Goal: Task Accomplishment & Management: Manage account settings

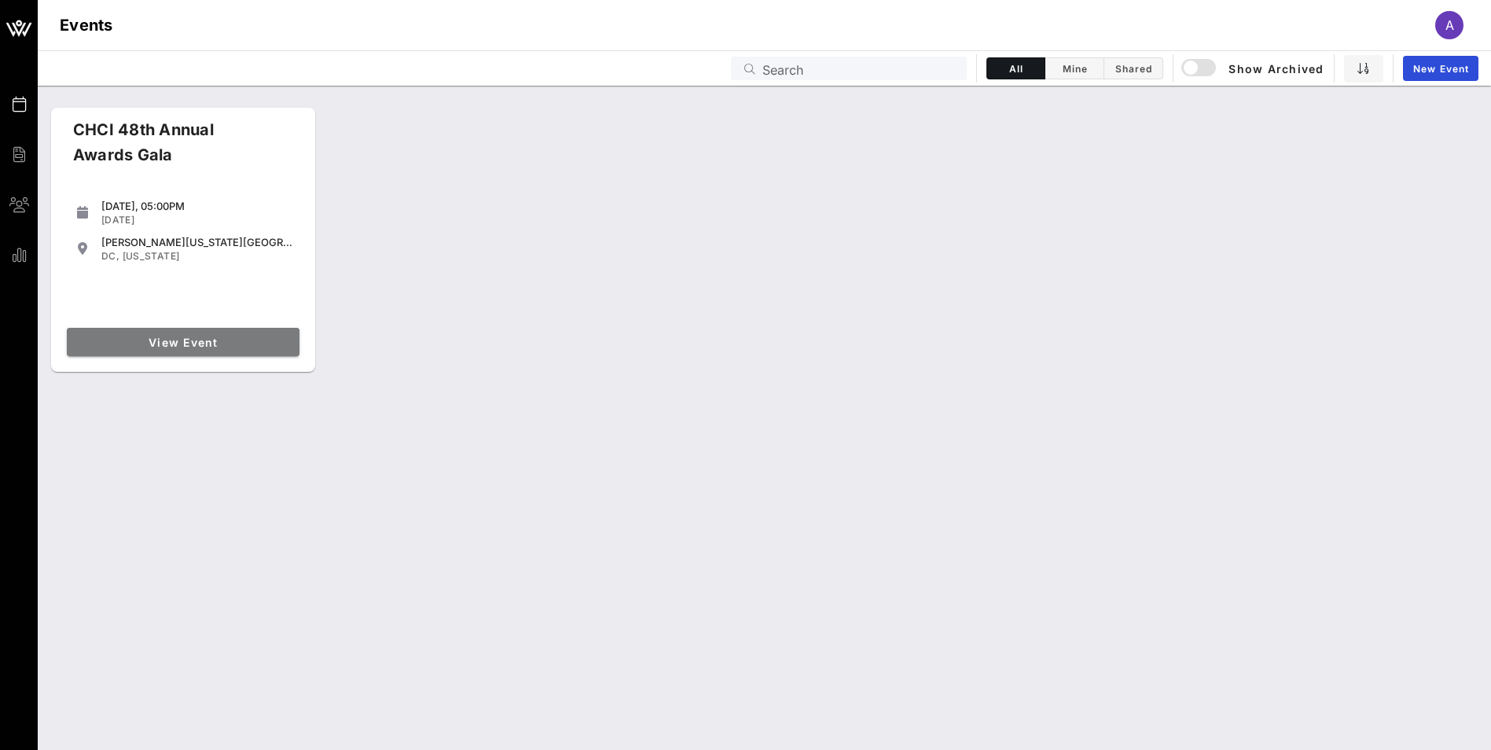
click at [164, 336] on span "View Event" at bounding box center [183, 342] width 220 height 13
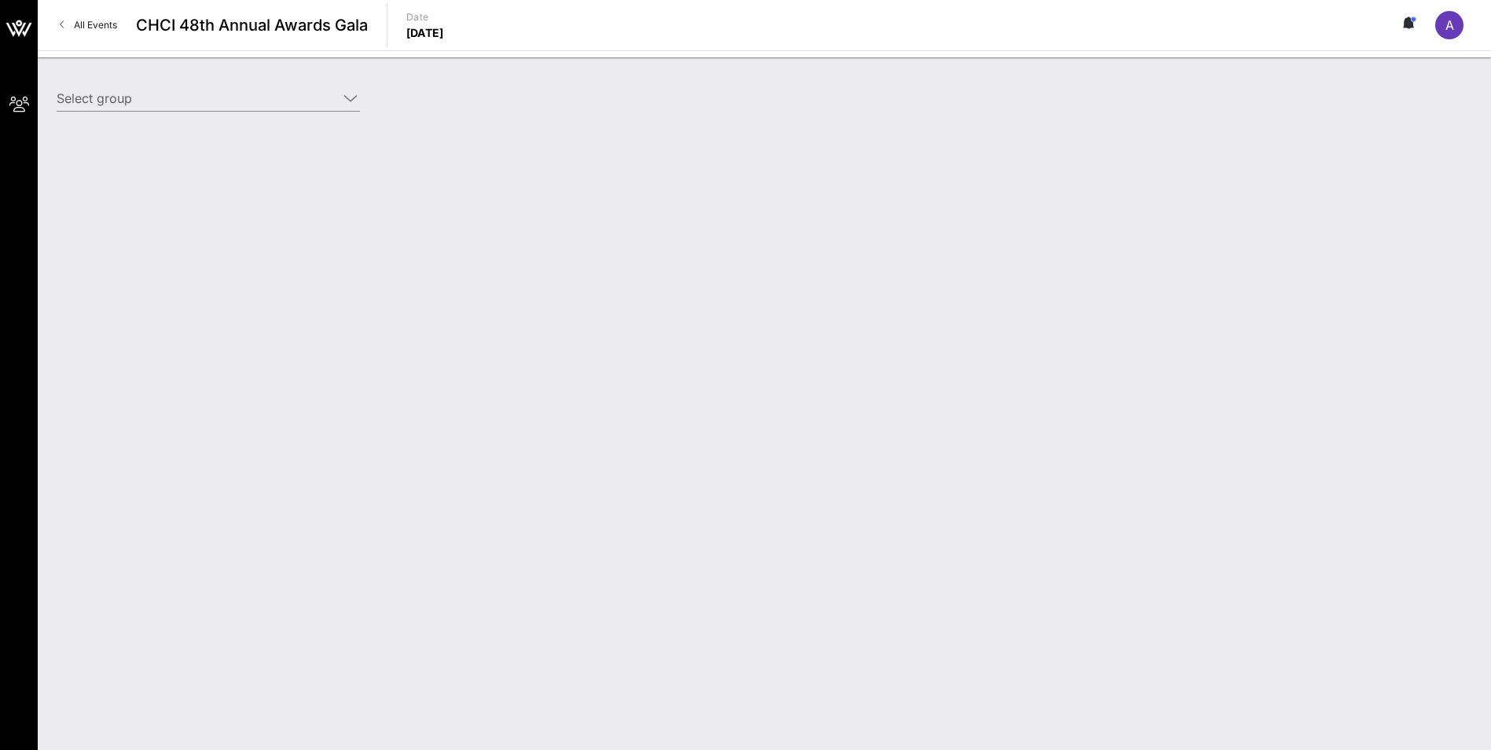
type input "America's Health Insurance Plan (AHIP) (Americas Health Insurance Plan (AHIP)) …"
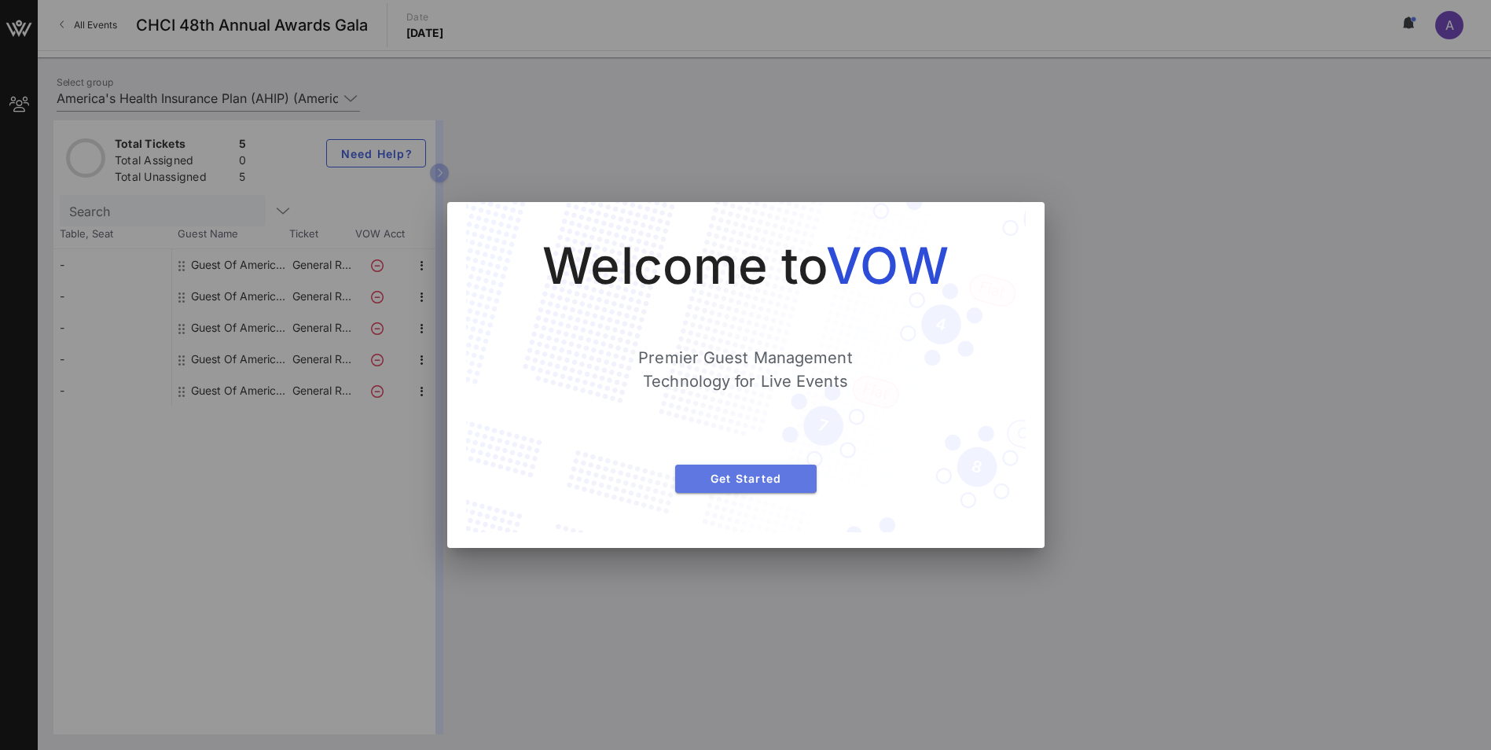
click at [760, 474] on span "Get Started" at bounding box center [746, 478] width 116 height 13
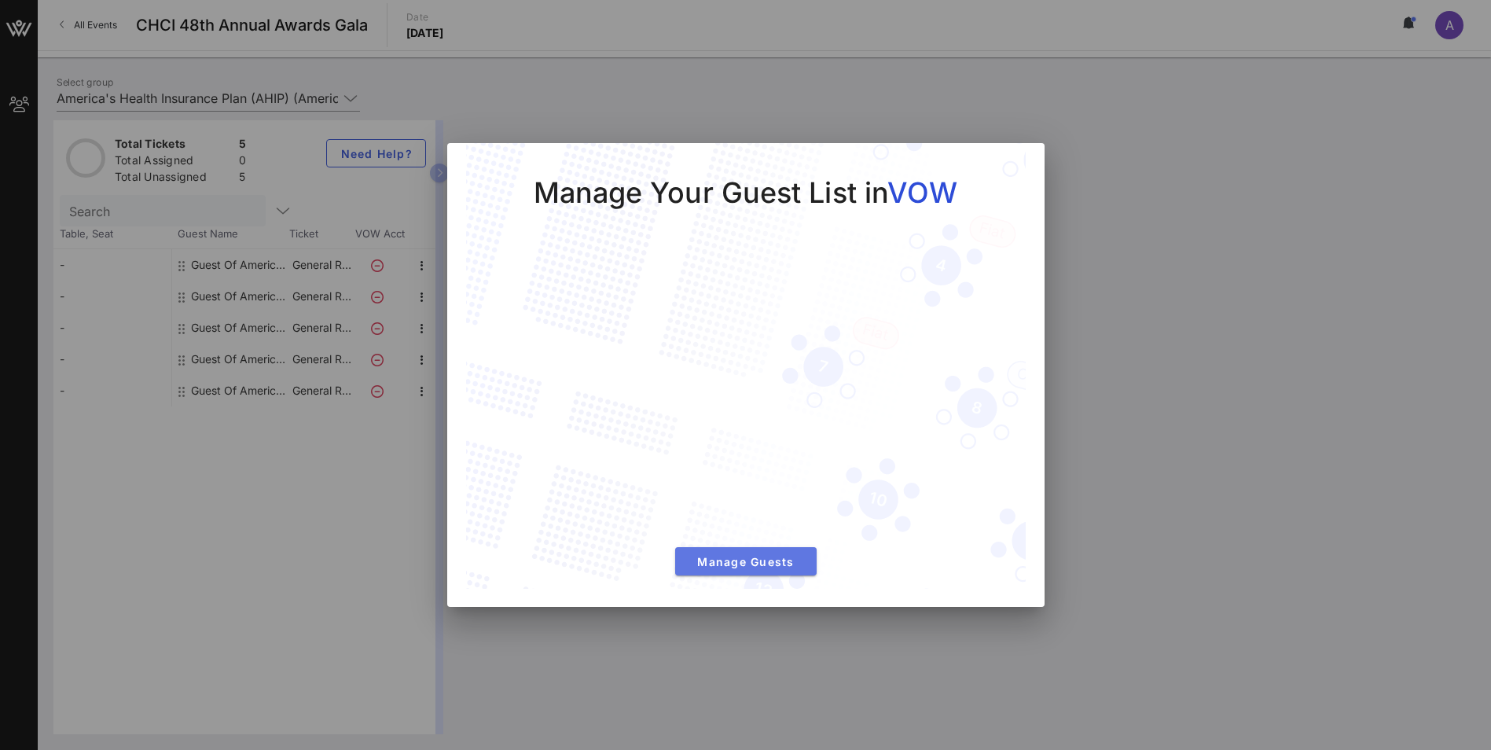
click at [736, 568] on button "Manage Guests" at bounding box center [745, 561] width 141 height 28
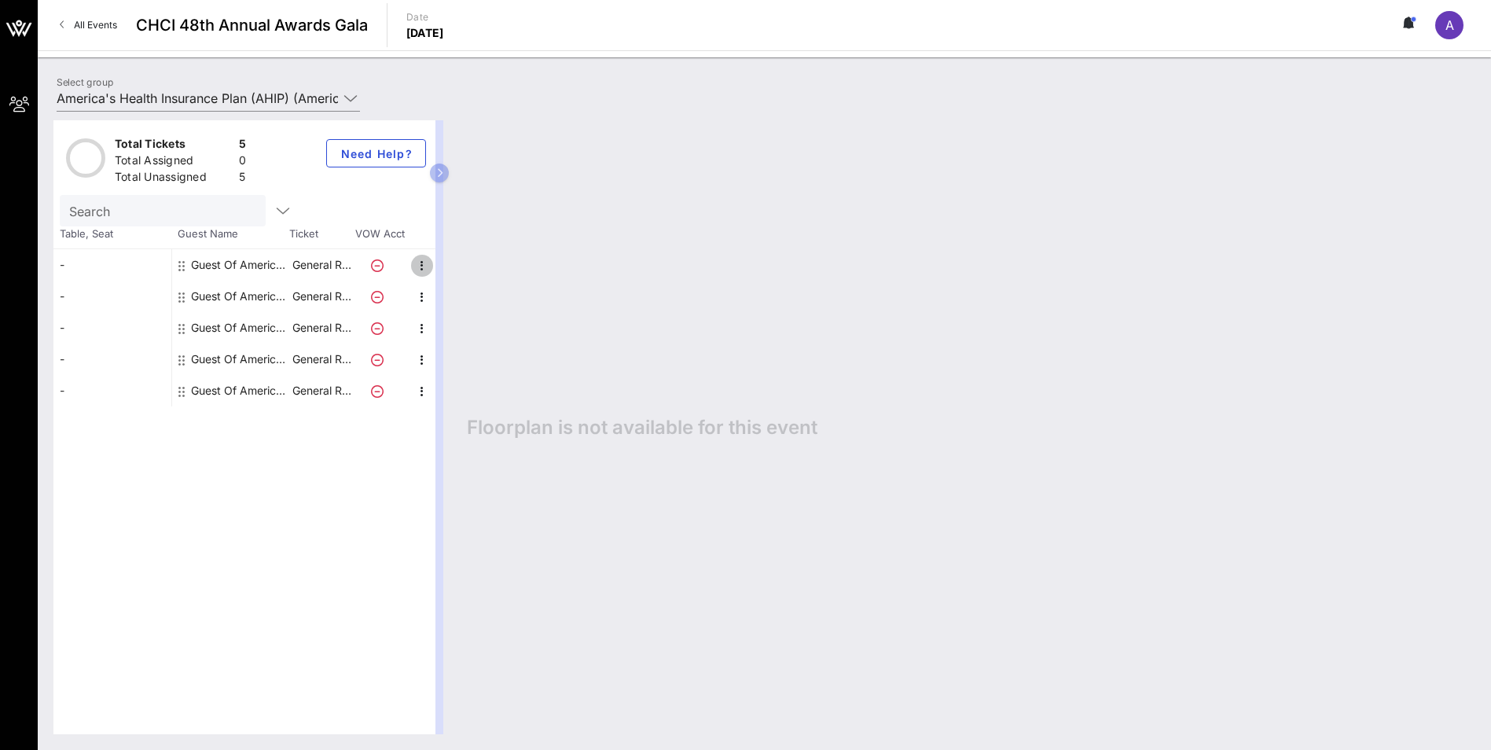
click at [420, 266] on icon "button" at bounding box center [422, 265] width 19 height 19
click at [457, 266] on div "Edit" at bounding box center [461, 270] width 31 height 13
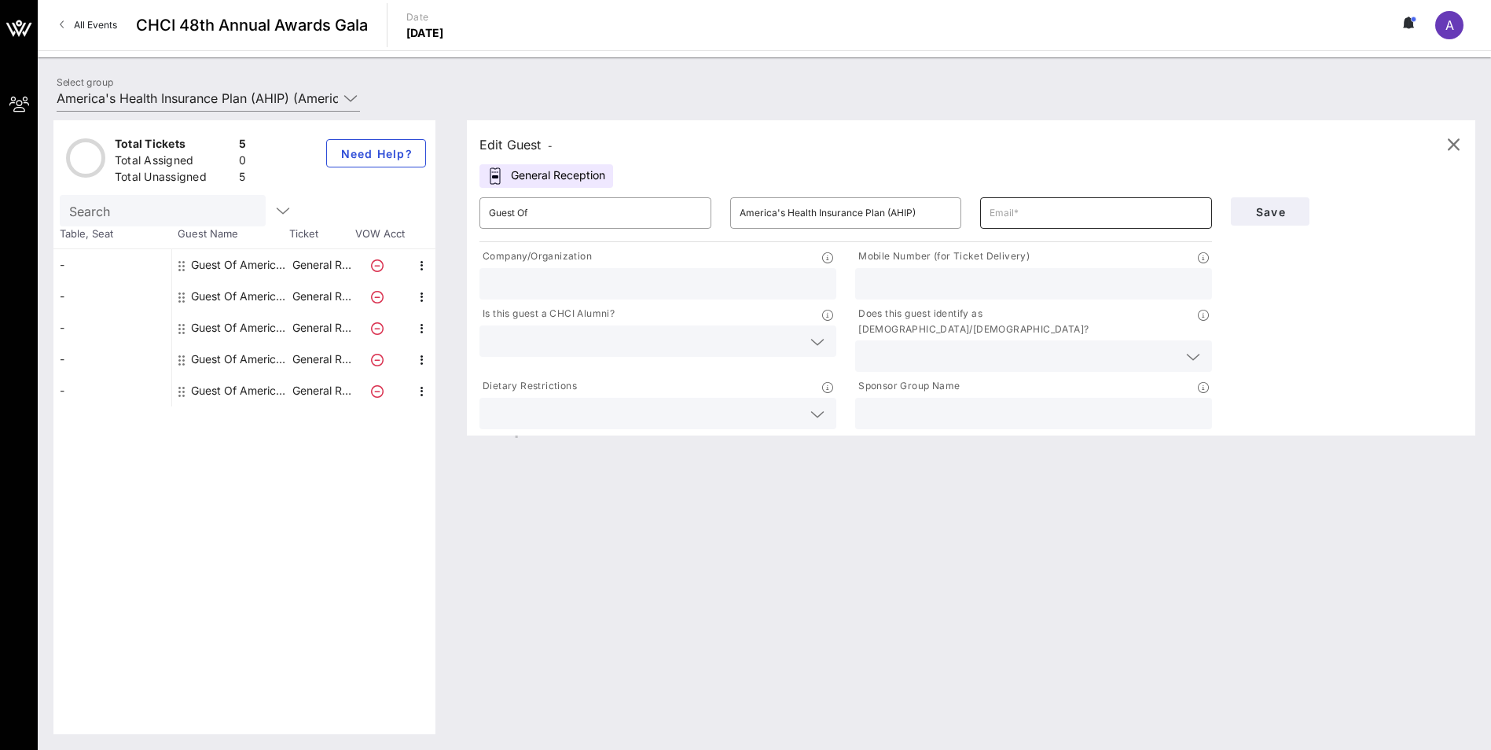
click at [1012, 218] on input "text" at bounding box center [1095, 212] width 213 height 25
type input "a"
type input "[EMAIL_ADDRESS][DOMAIN_NAME]"
click at [608, 281] on input "text" at bounding box center [658, 283] width 338 height 20
type input "AHIP"
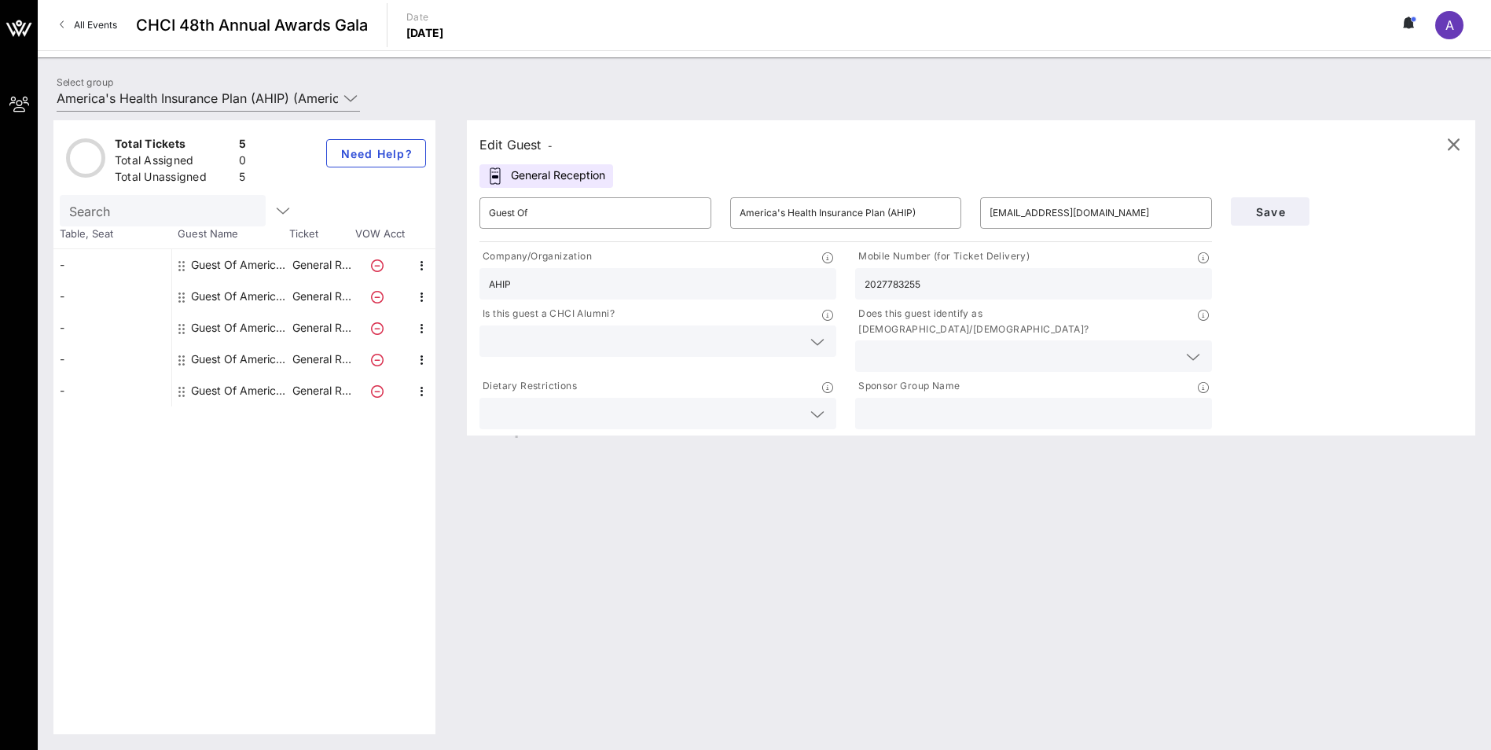
type input "2027783255"
click at [698, 339] on input "text" at bounding box center [645, 341] width 313 height 20
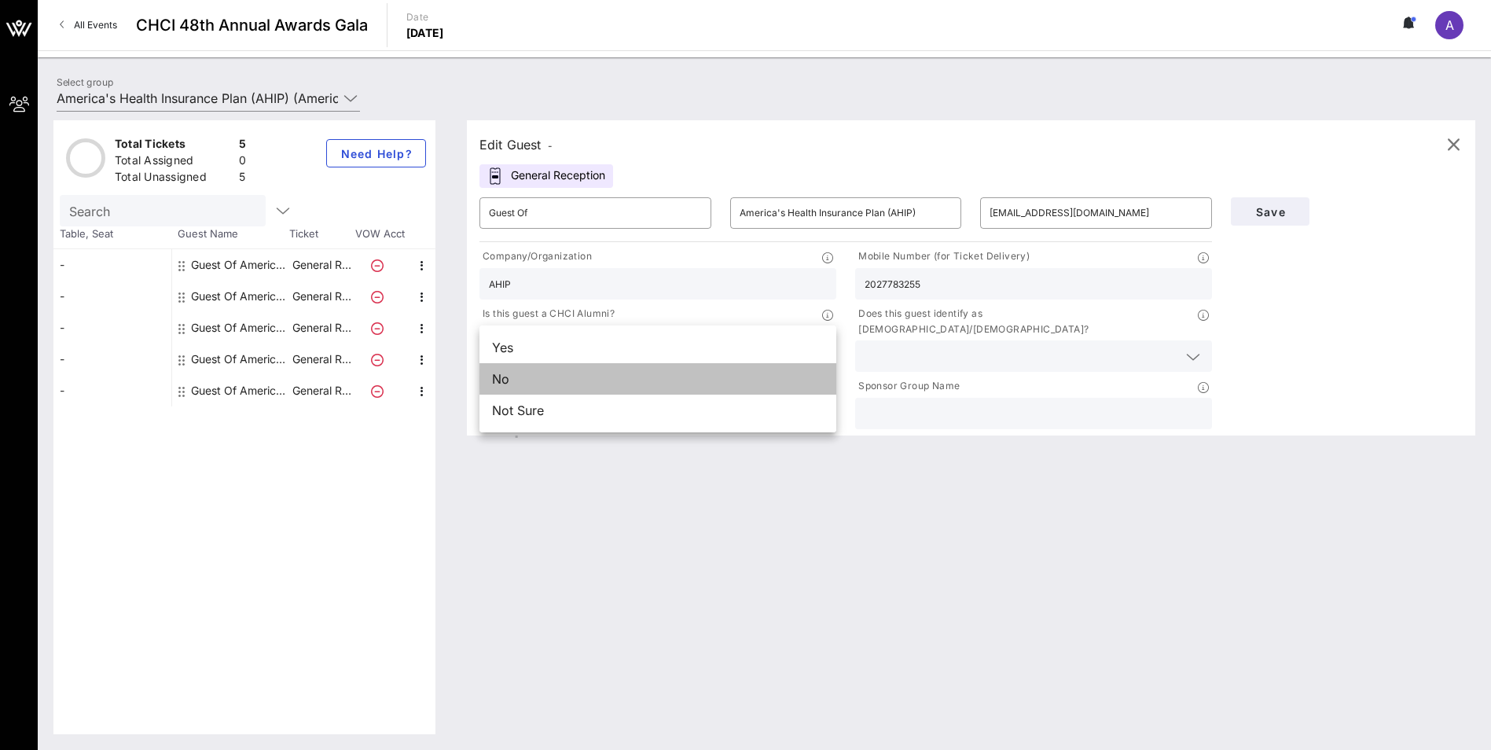
click at [628, 387] on div "No" at bounding box center [657, 378] width 357 height 31
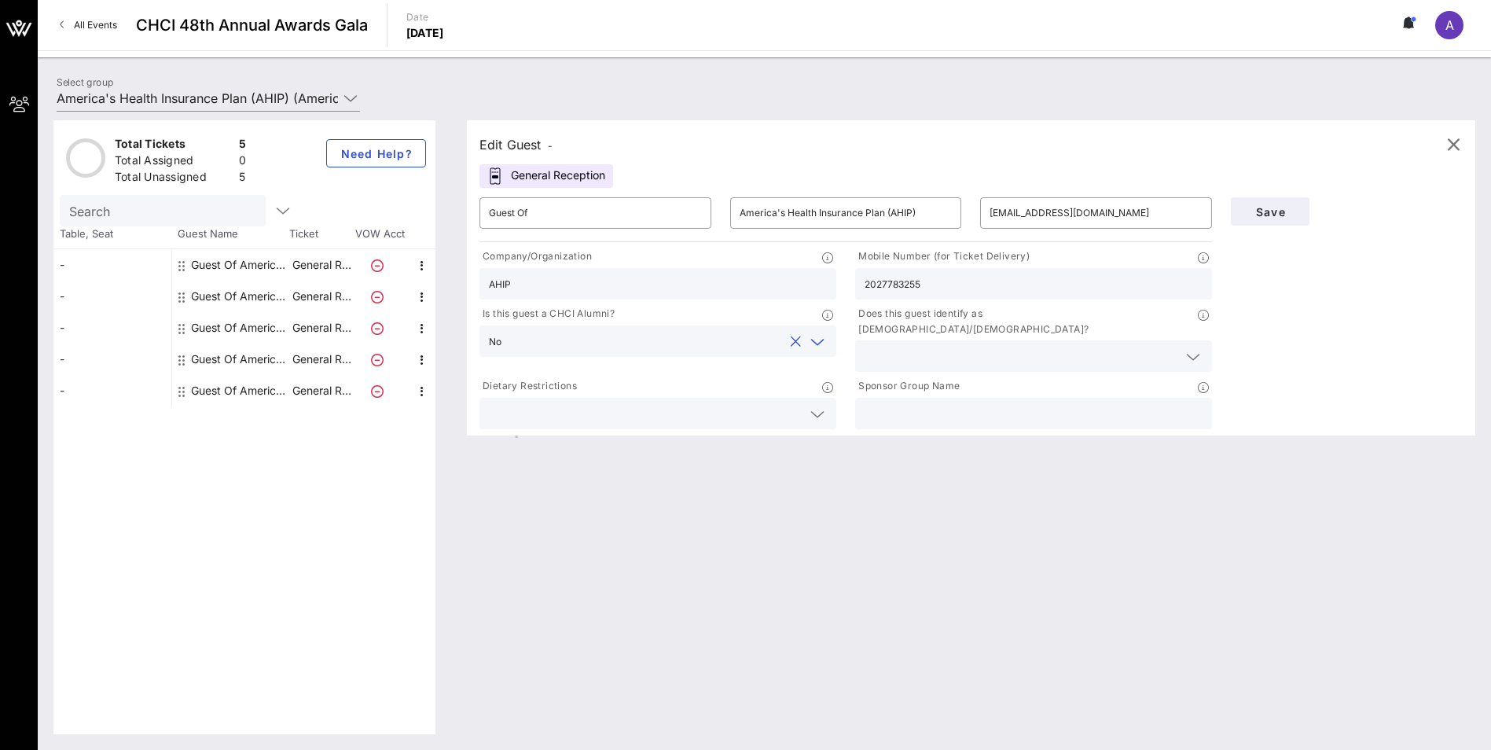
click at [937, 346] on input "text" at bounding box center [1021, 356] width 313 height 20
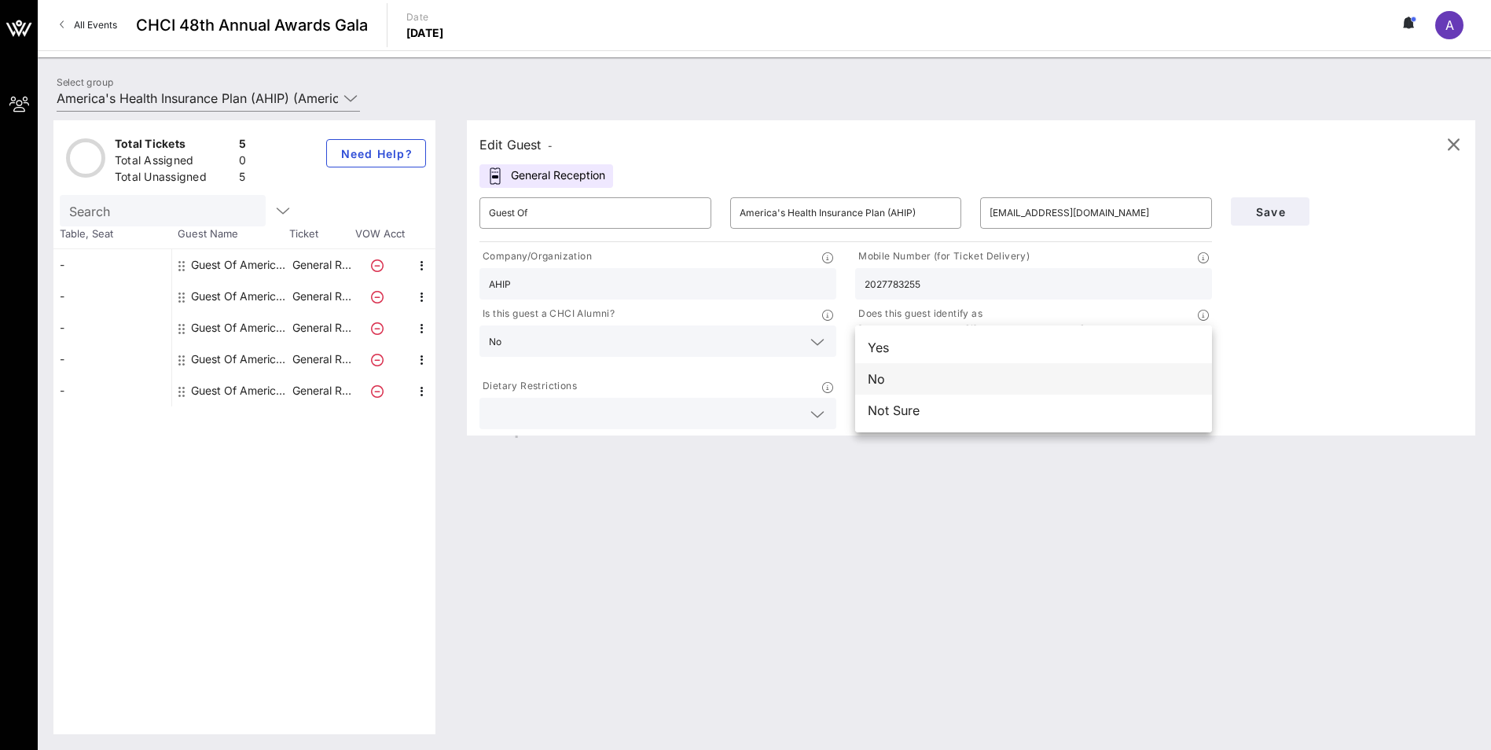
click at [927, 384] on div "No" at bounding box center [1033, 378] width 357 height 31
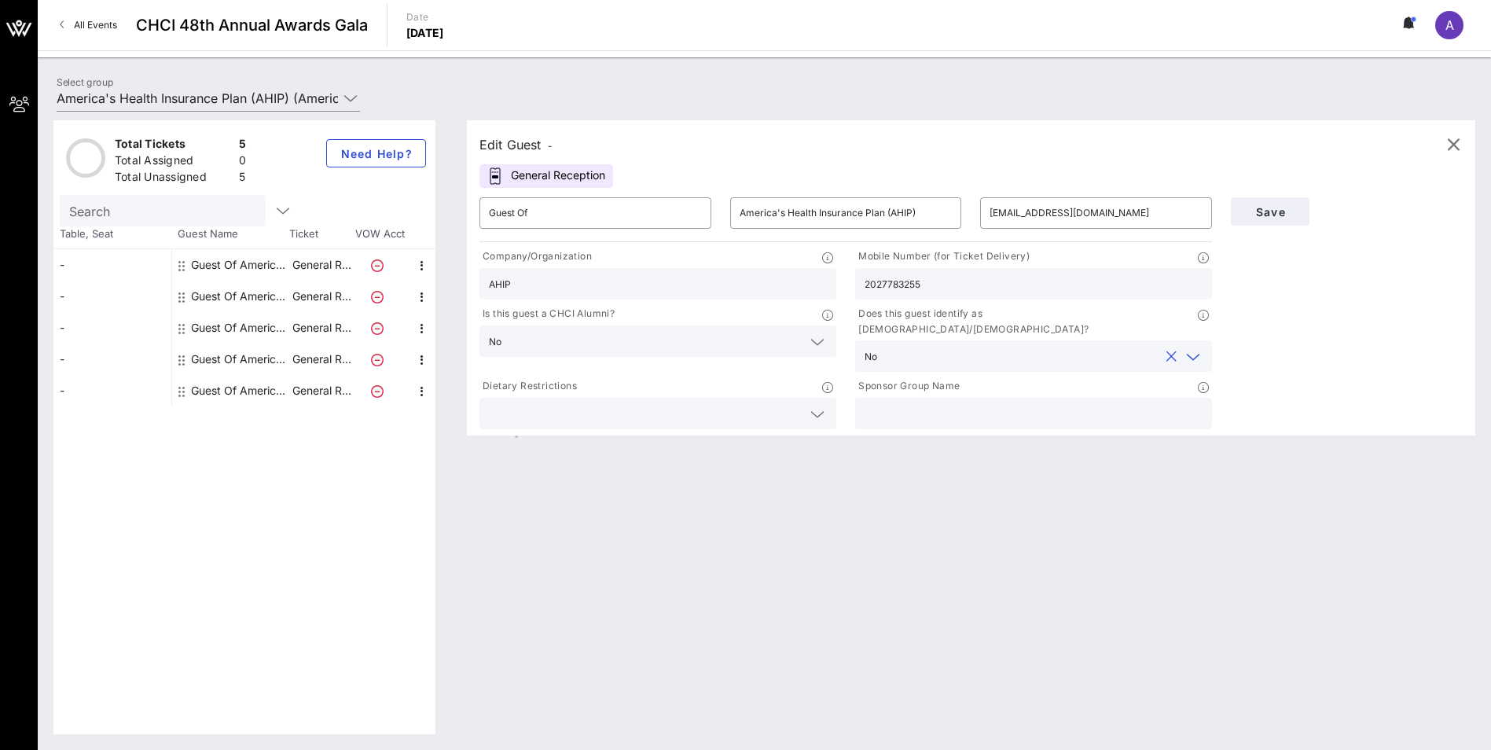
click at [666, 403] on input "text" at bounding box center [645, 413] width 313 height 20
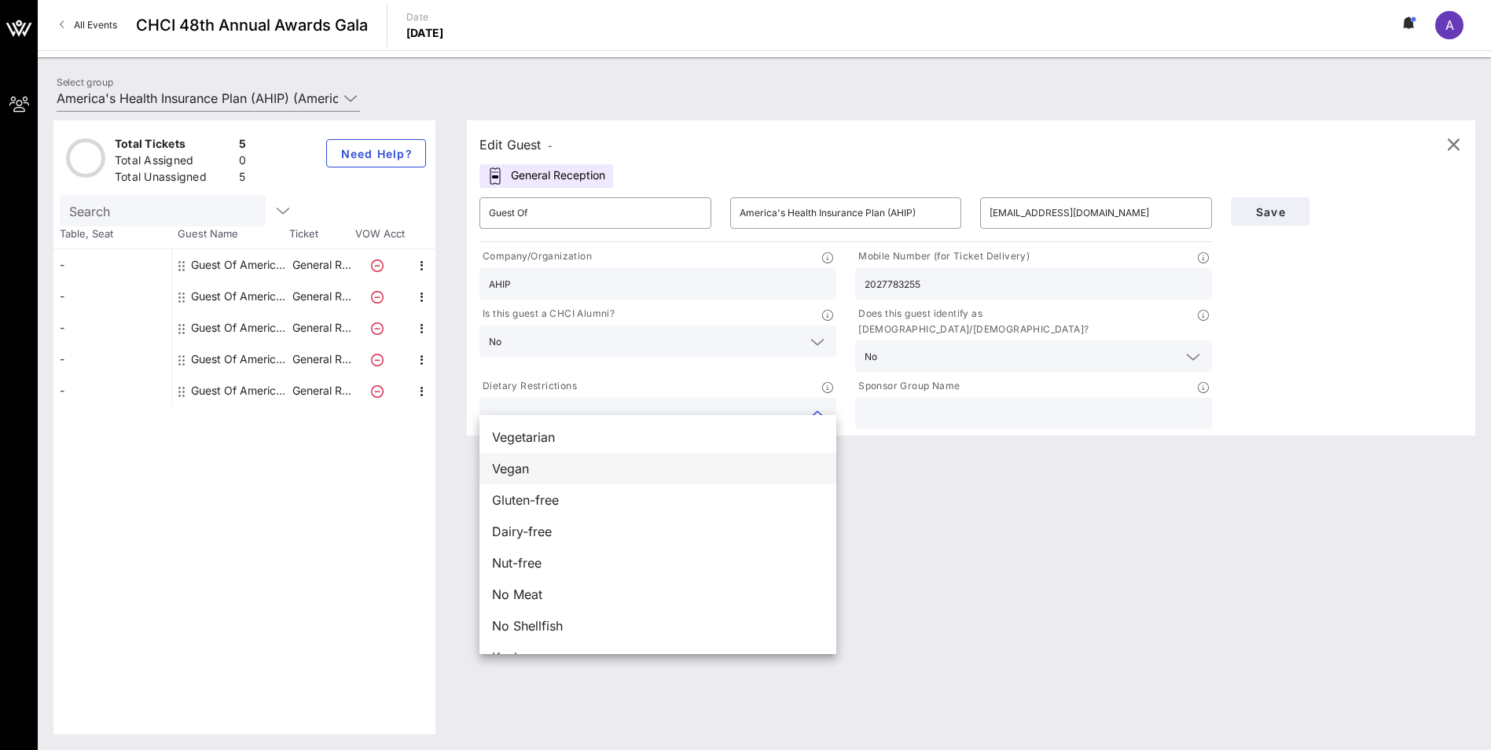
scroll to position [25, 0]
click at [972, 523] on div "Edit Guest - General Reception ​ Guest Of ​ America's Health Insurance Plan (AH…" at bounding box center [963, 427] width 1024 height 614
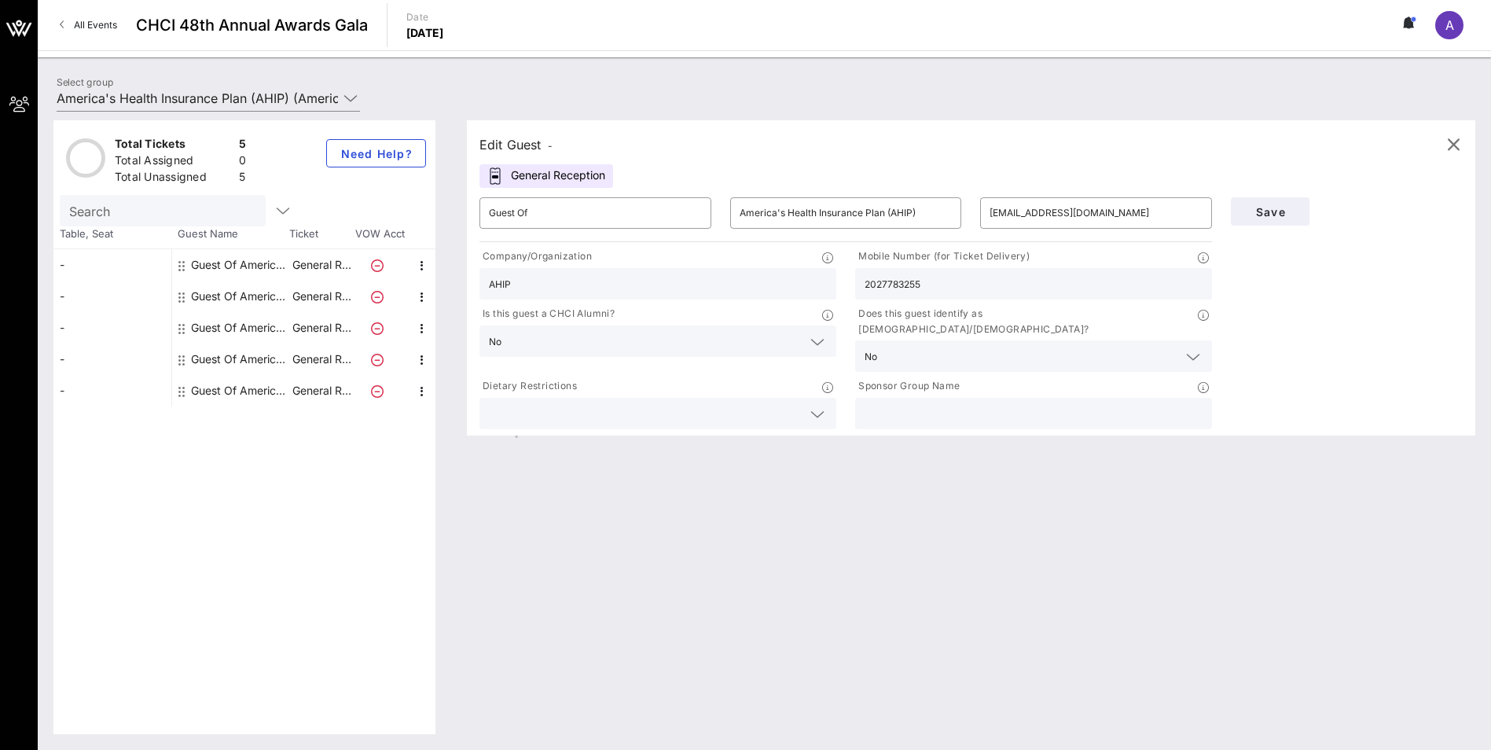
click at [988, 406] on input "text" at bounding box center [1034, 413] width 338 height 20
type input "AHIP"
click at [1035, 503] on div "Edit Guest - General Reception ​ Guest Of ​ America's Health Insurance Plan (AH…" at bounding box center [963, 427] width 1024 height 614
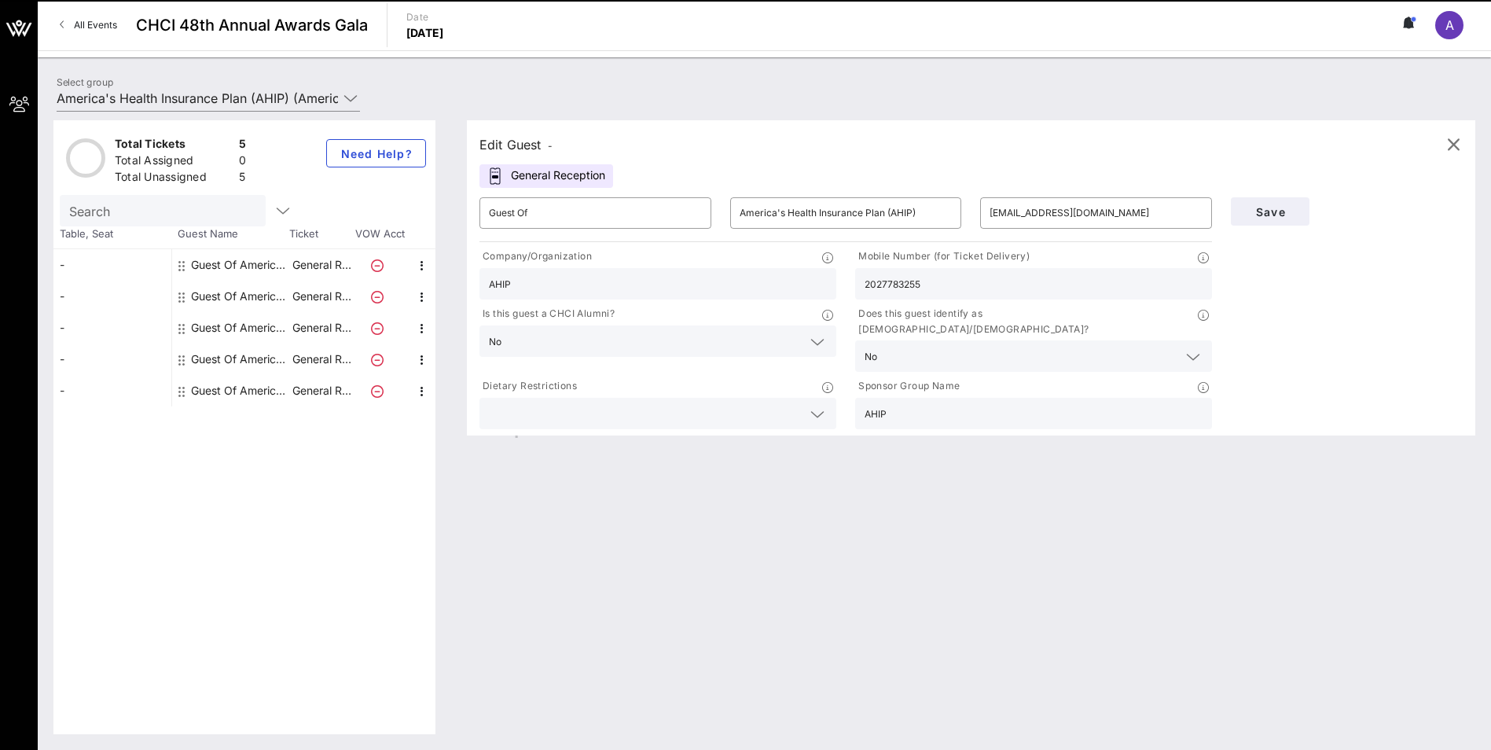
drag, startPoint x: 964, startPoint y: 286, endPoint x: 835, endPoint y: 290, distance: 129.7
click at [835, 290] on div "Company/Organization AHIP Mobile Number (for Ticket Delivery) 2027783255 Is thi…" at bounding box center [845, 338] width 751 height 187
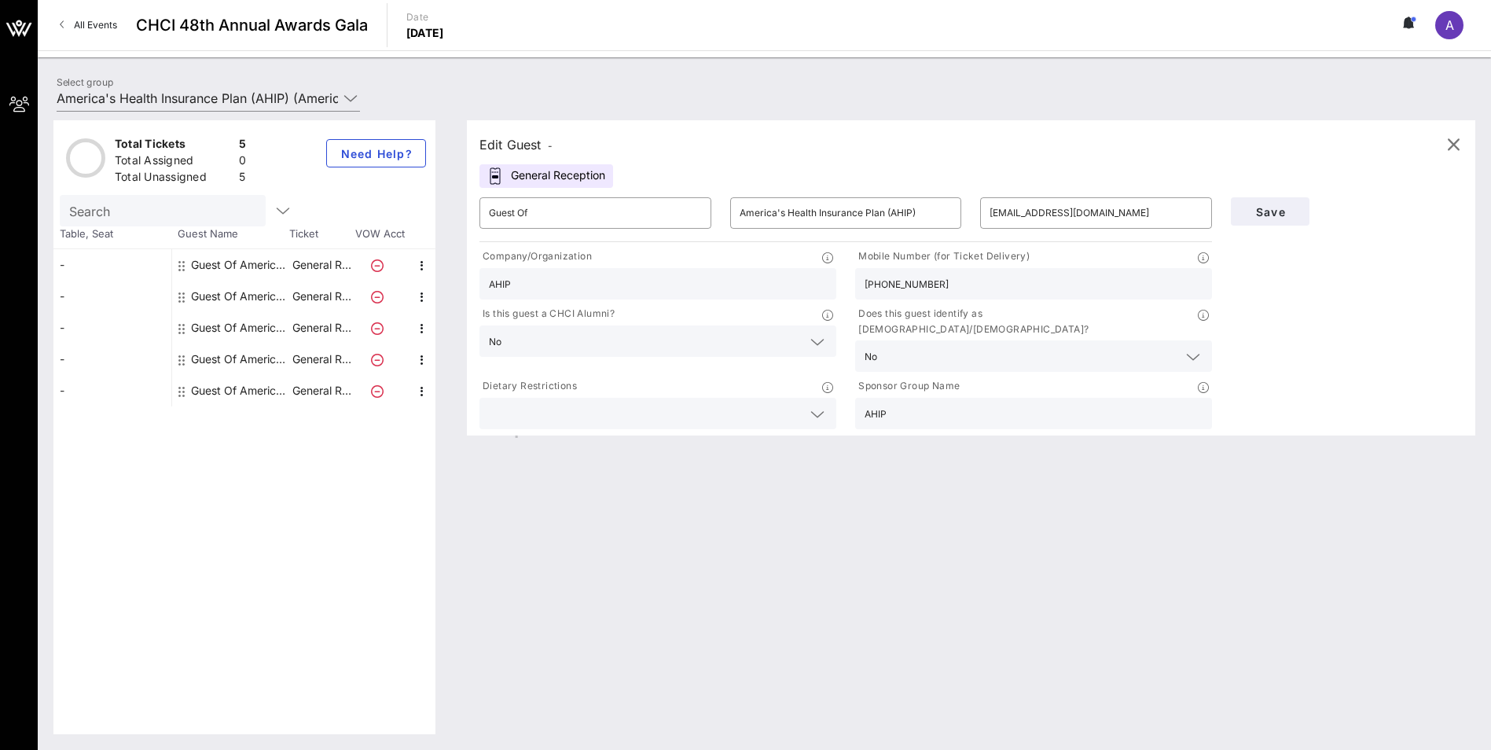
type input "[PHONE_NUMBER]"
click at [1116, 527] on div "Edit Guest - General Reception ​ Guest Of ​ America's Health Insurance Plan (AH…" at bounding box center [963, 427] width 1024 height 614
click at [1258, 199] on button "Save" at bounding box center [1270, 211] width 79 height 28
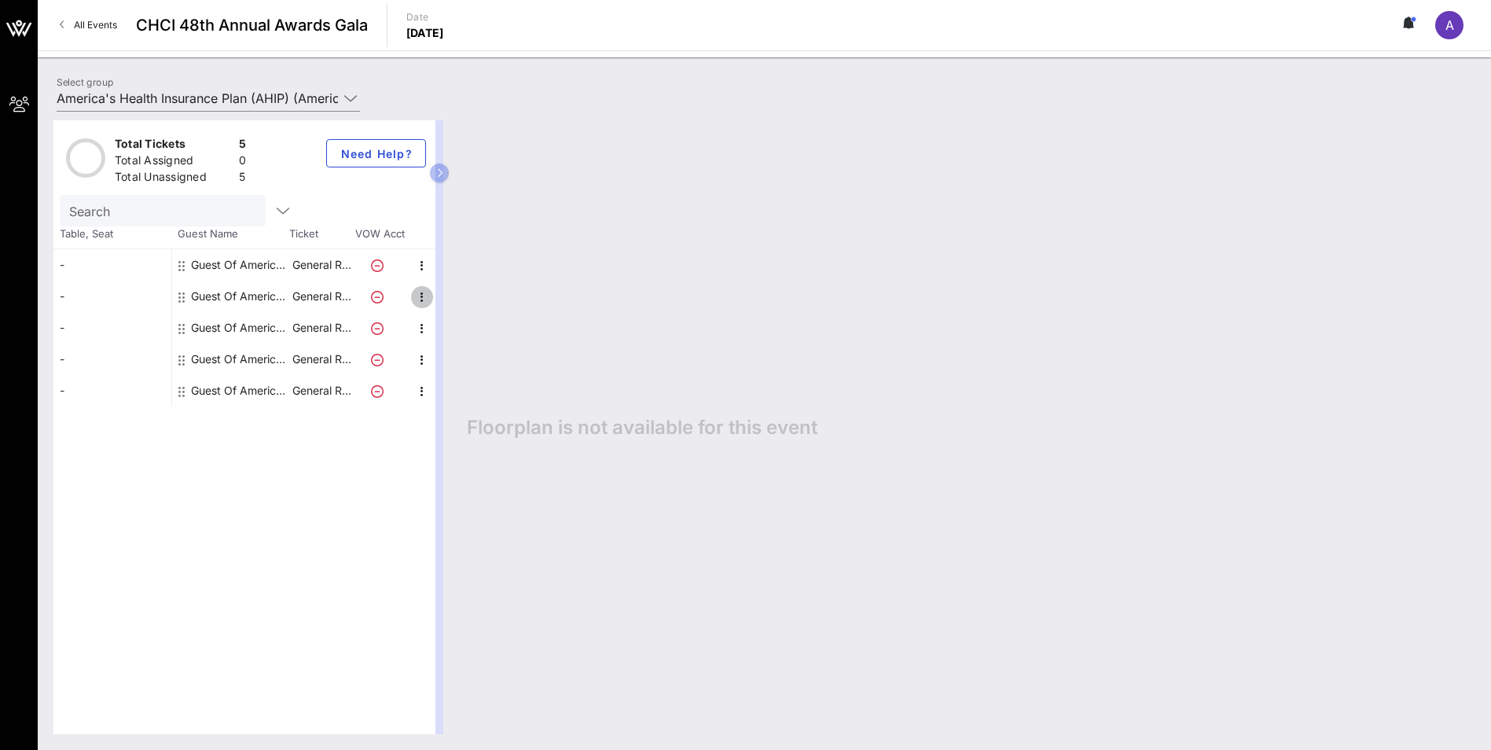
click at [421, 295] on icon "button" at bounding box center [422, 297] width 19 height 19
click at [263, 483] on div "Total Tickets 5 Total Assigned 0 Total Unassigned 5 Need Help? Search Table, Se…" at bounding box center [244, 427] width 382 height 614
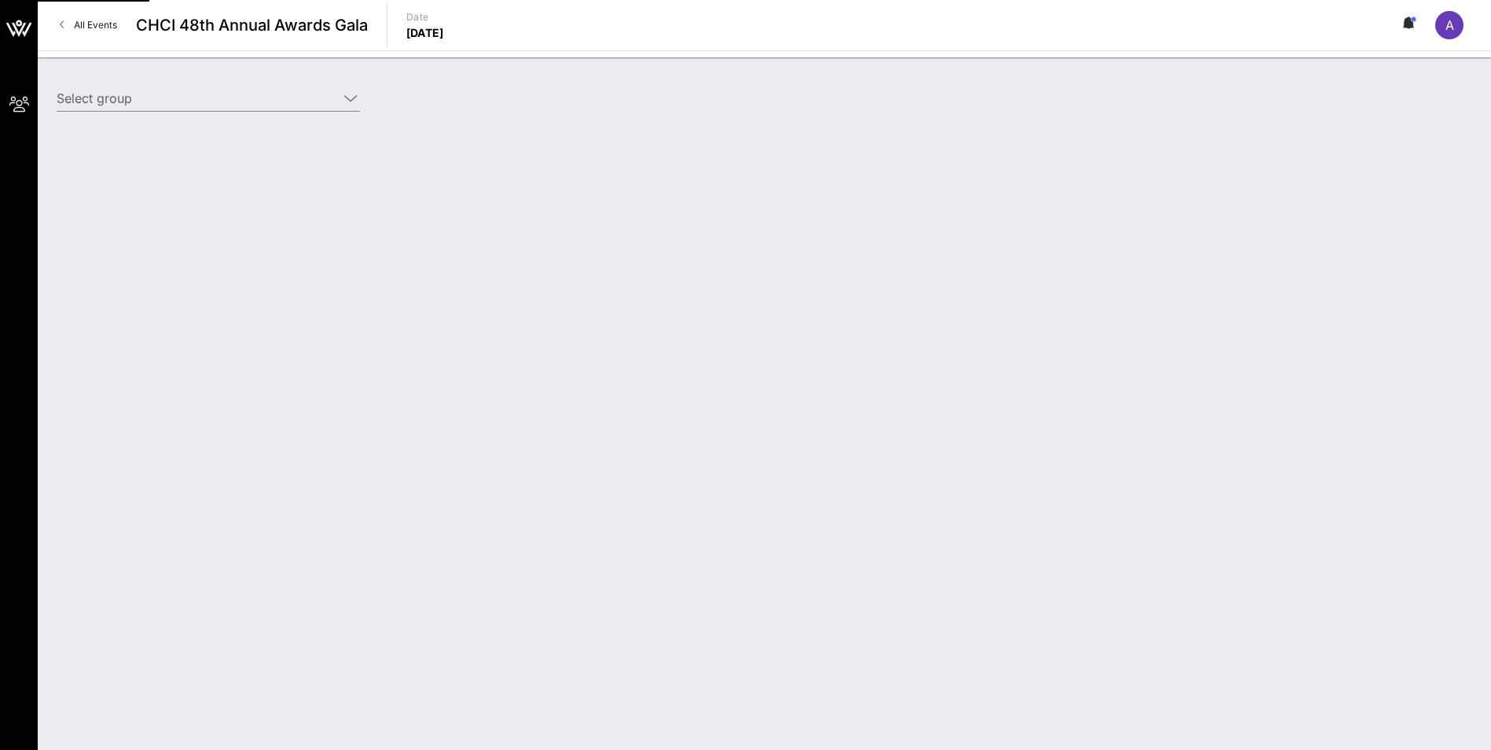
type input "America's Health Insurance Plan (AHIP) (Americas Health Insurance Plan (AHIP)) …"
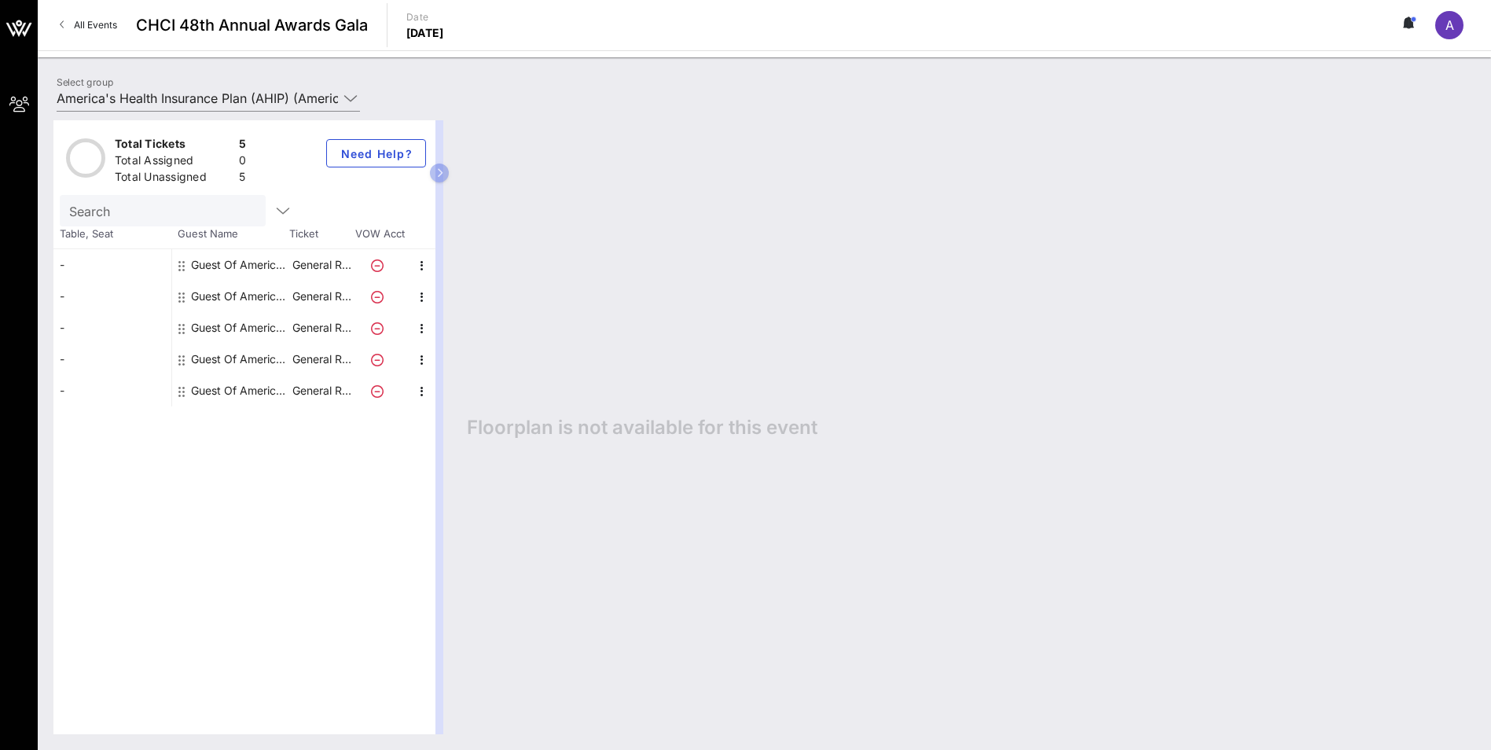
click at [83, 264] on div "-" at bounding box center [112, 264] width 118 height 31
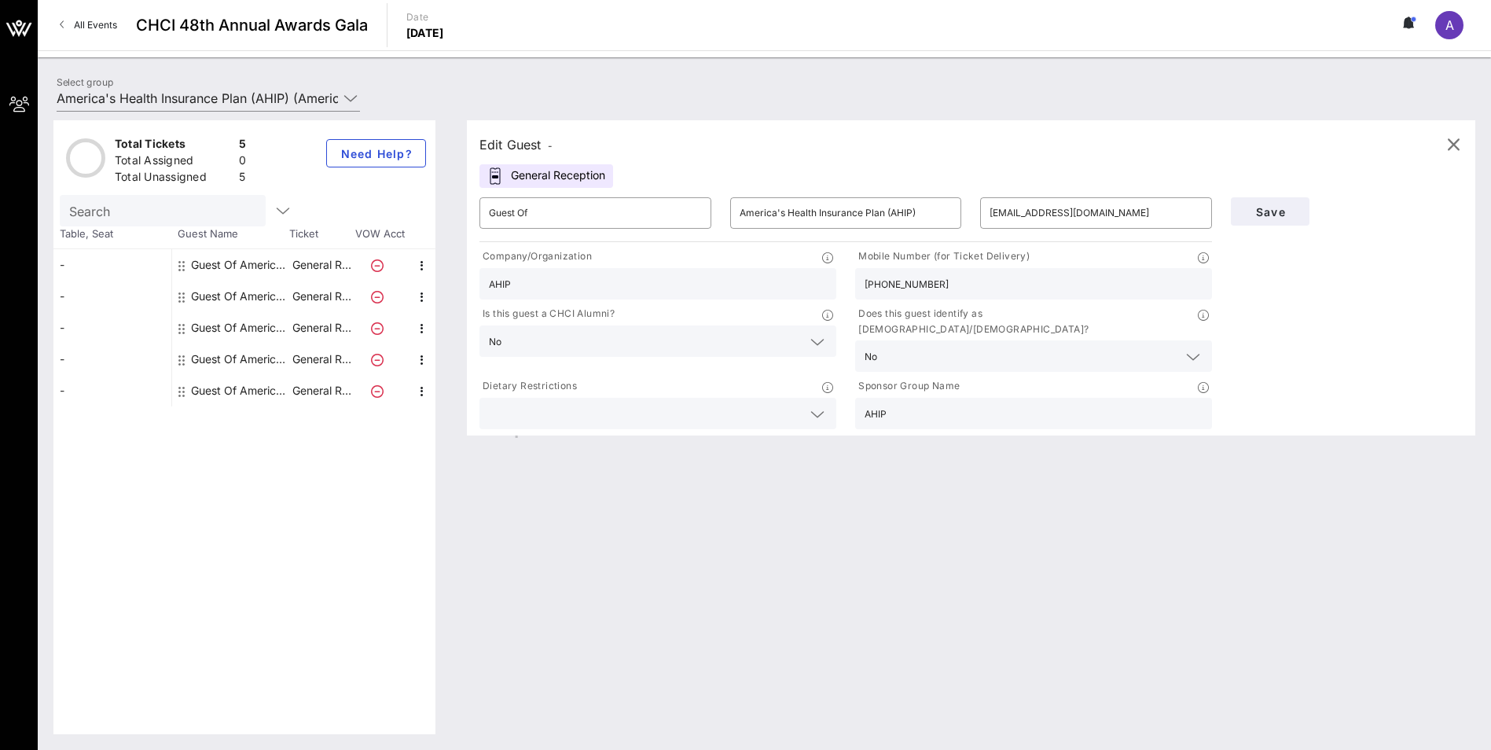
click at [226, 264] on div "Guest Of America's Health Insurance Plan (AHIP)" at bounding box center [240, 264] width 99 height 31
click at [1280, 215] on span "Save" at bounding box center [1269, 211] width 53 height 13
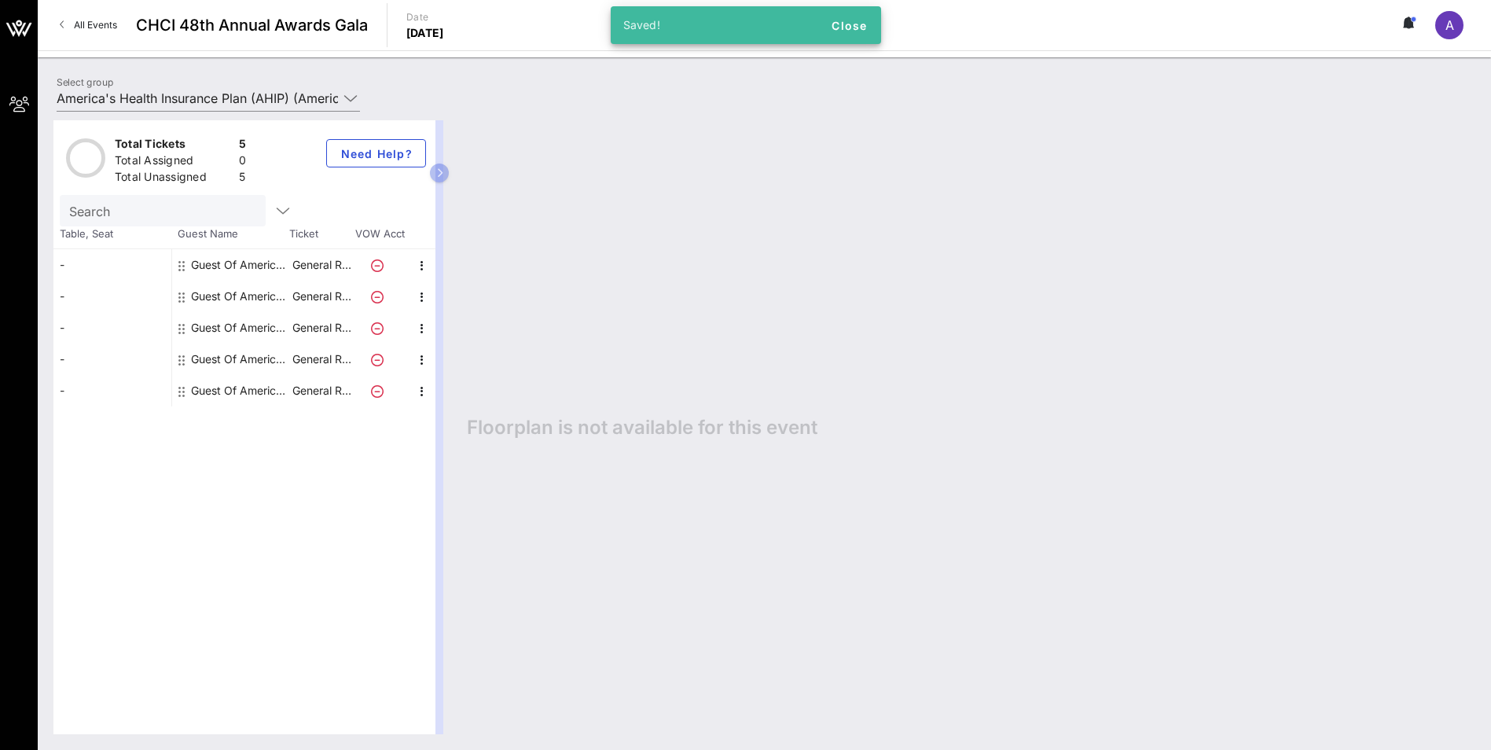
click at [278, 321] on div "Guest Of America's Health Insurance Plan (AHIP)" at bounding box center [240, 327] width 99 height 31
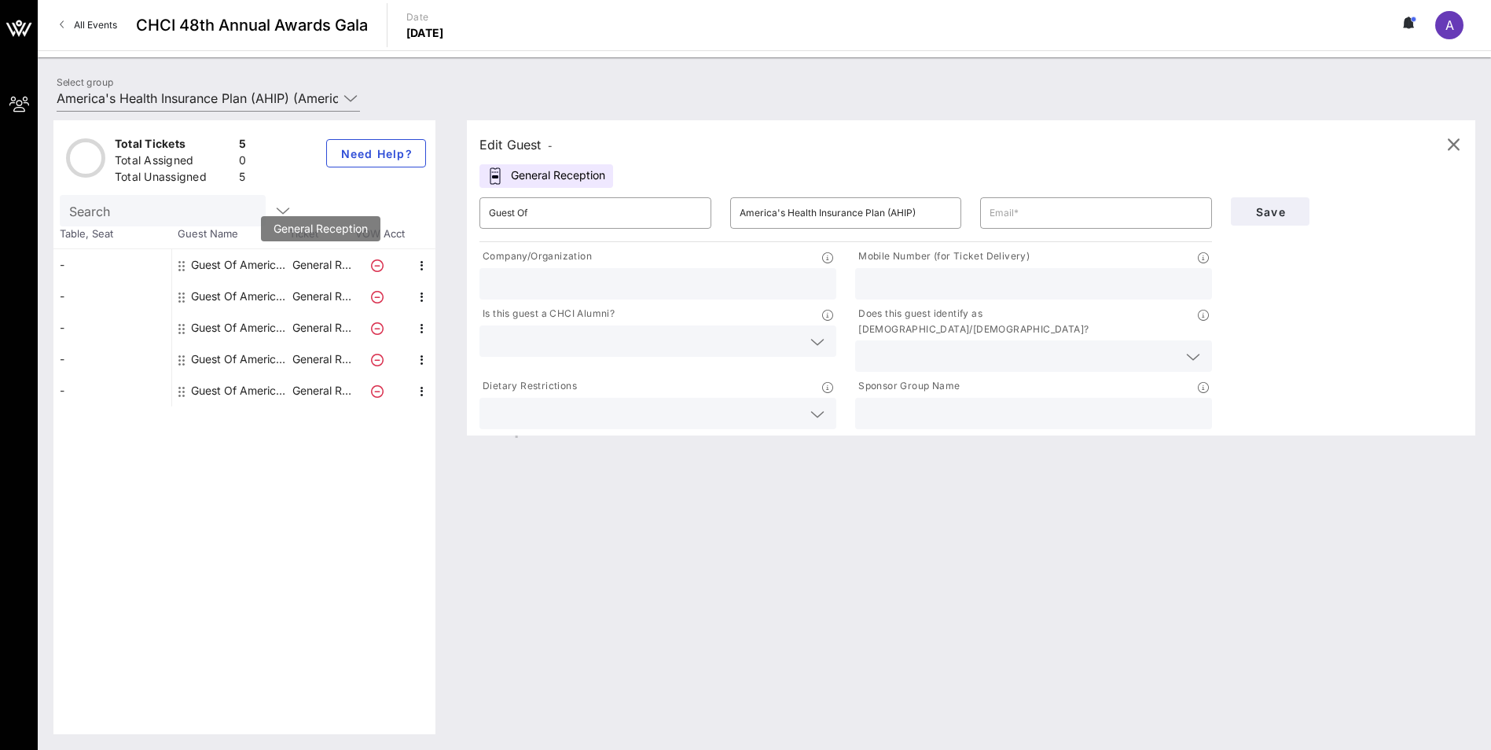
click at [303, 268] on p "General R…" at bounding box center [321, 264] width 63 height 31
click at [420, 267] on icon "button" at bounding box center [422, 265] width 19 height 19
click at [222, 265] on div "Guest Of America's Health Insurance Plan (AHIP)" at bounding box center [240, 264] width 99 height 31
type input "[EMAIL_ADDRESS][DOMAIN_NAME]"
type input "AHIP"
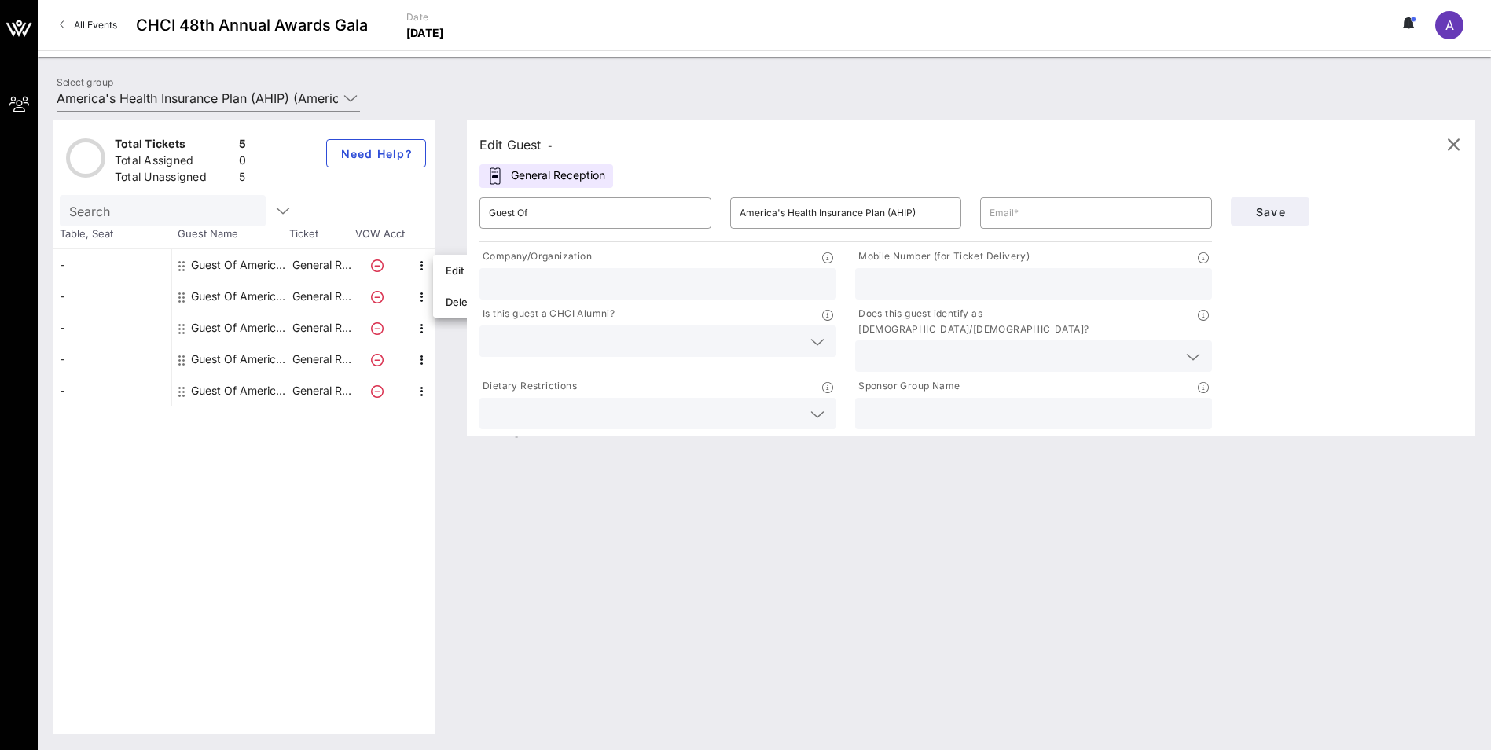
type input "[PHONE_NUMBER]"
type input "AHIP"
click at [561, 218] on input "Guest Of" at bounding box center [595, 212] width 213 height 25
drag, startPoint x: 545, startPoint y: 215, endPoint x: 464, endPoint y: 212, distance: 81.8
click at [464, 212] on div "Edit Guest - General Reception ​ Guest Of ​ America's Health Insurance Plan (AH…" at bounding box center [963, 427] width 1024 height 614
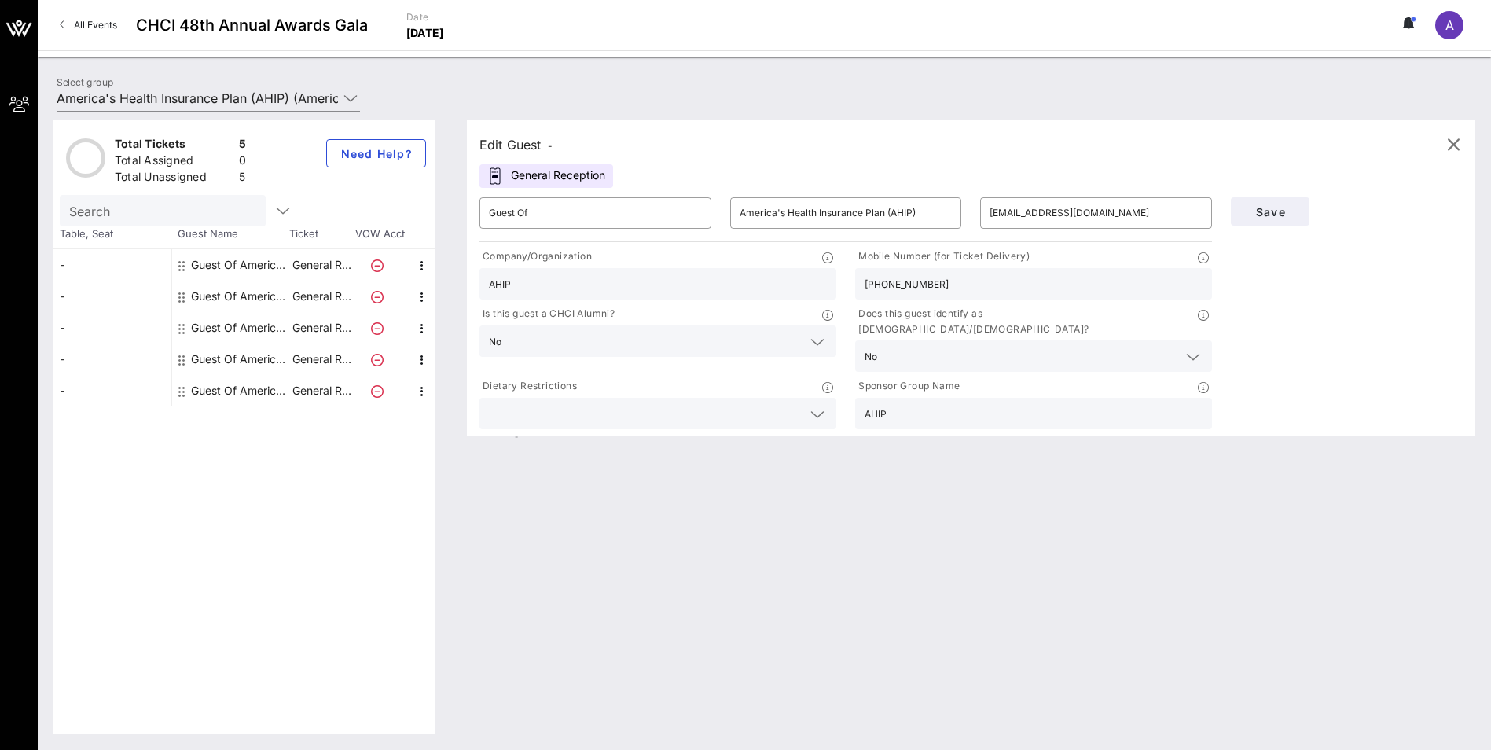
click at [939, 160] on div "Edit Guest - General Reception ​ Guest Of ​ America's Health Insurance Plan (AH…" at bounding box center [971, 277] width 1008 height 315
click at [722, 534] on div "Edit Guest - General Reception ​ Guest Of ​ America's Health Insurance Plan (AH…" at bounding box center [963, 427] width 1024 height 614
click at [785, 205] on input "America's Health Insurance Plan (AHIP)" at bounding box center [846, 212] width 213 height 25
drag, startPoint x: 646, startPoint y: 210, endPoint x: 421, endPoint y: 211, distance: 224.8
click at [426, 211] on div "Total Tickets 5 Total Assigned 0 Total Unassigned 5 Need Help? Search Table, Se…" at bounding box center [764, 427] width 1422 height 614
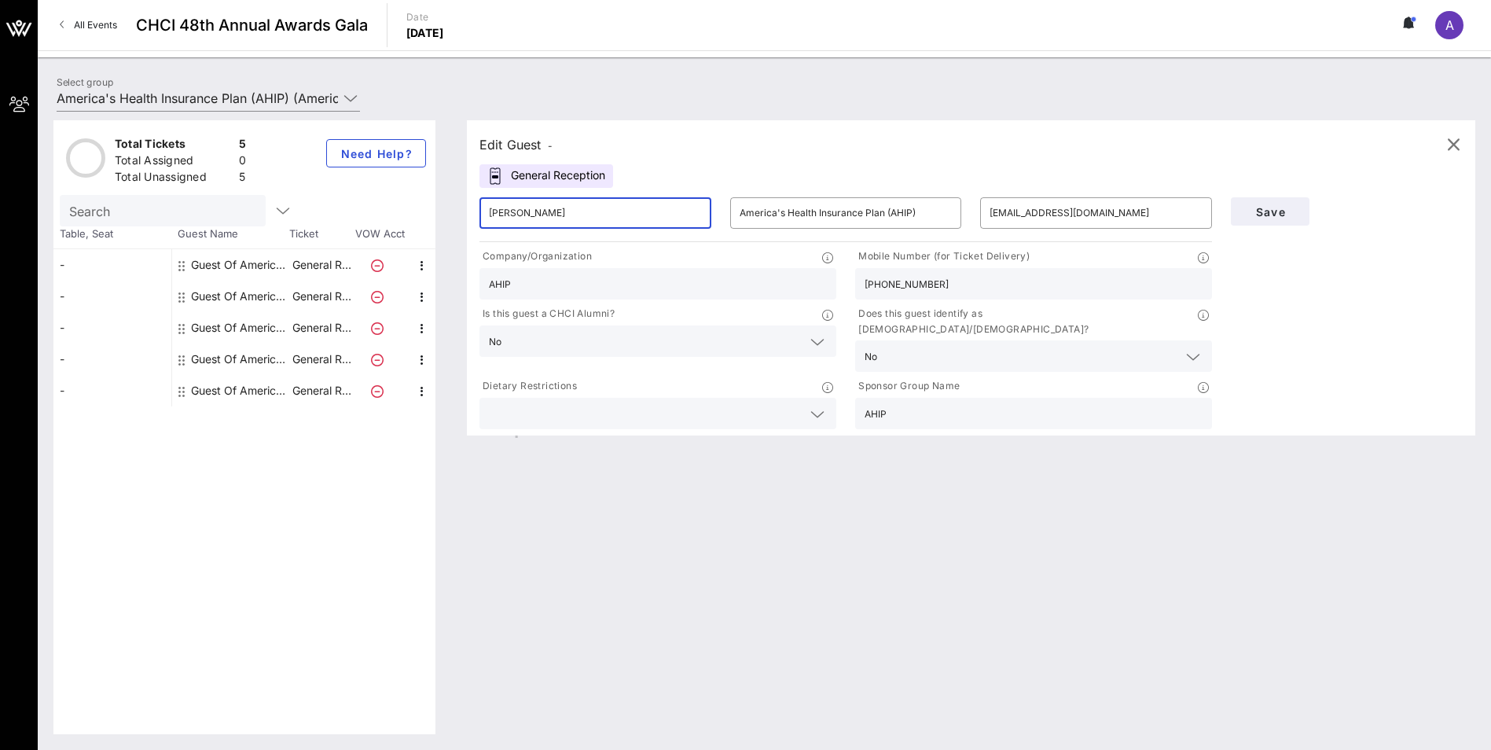
type input "[PERSON_NAME]"
click at [877, 644] on div "Edit Guest - General Reception ​ [PERSON_NAME] ​ America's Health Insurance Pla…" at bounding box center [963, 427] width 1024 height 614
click at [1282, 204] on button "Save" at bounding box center [1270, 211] width 79 height 28
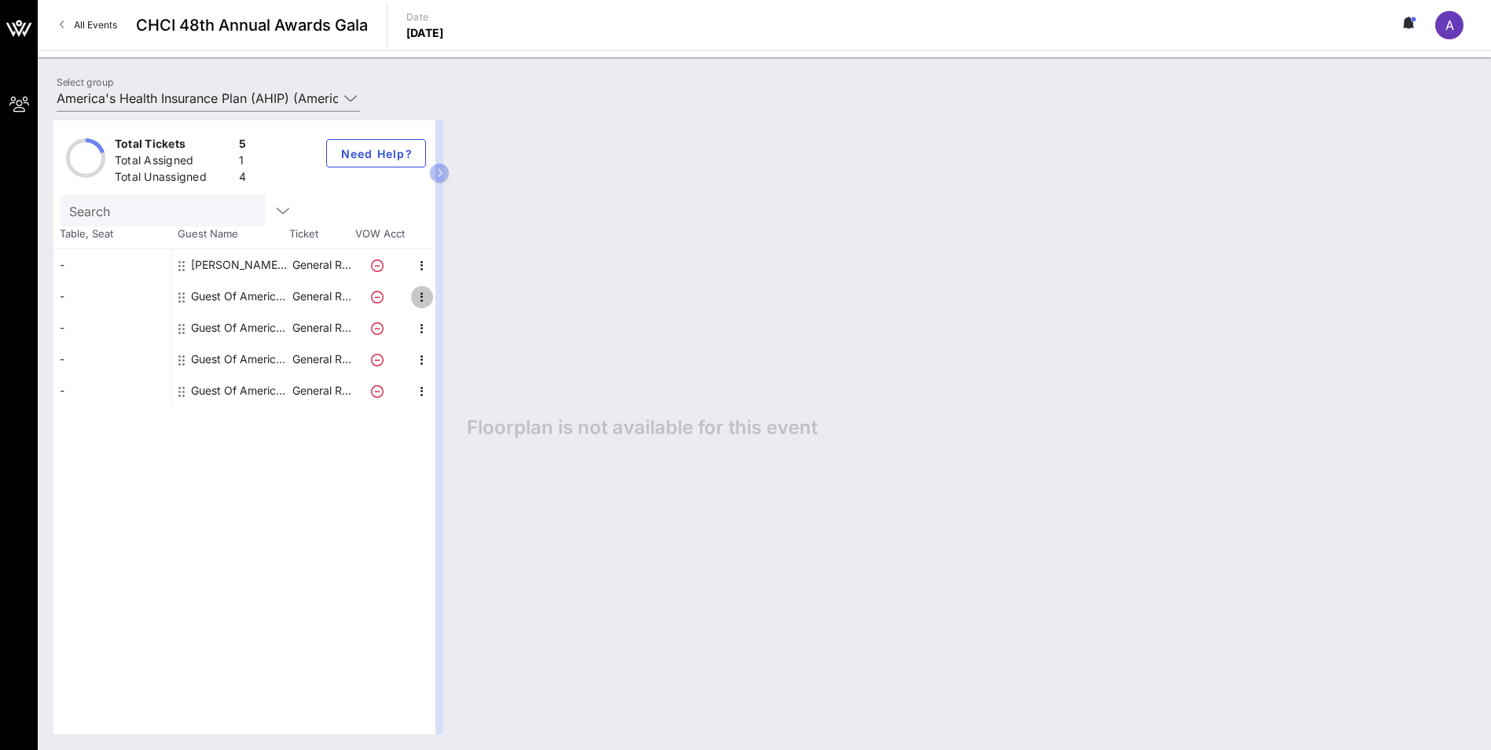
click at [418, 299] on icon "button" at bounding box center [422, 297] width 19 height 19
click at [453, 293] on div "Edit" at bounding box center [461, 301] width 31 height 25
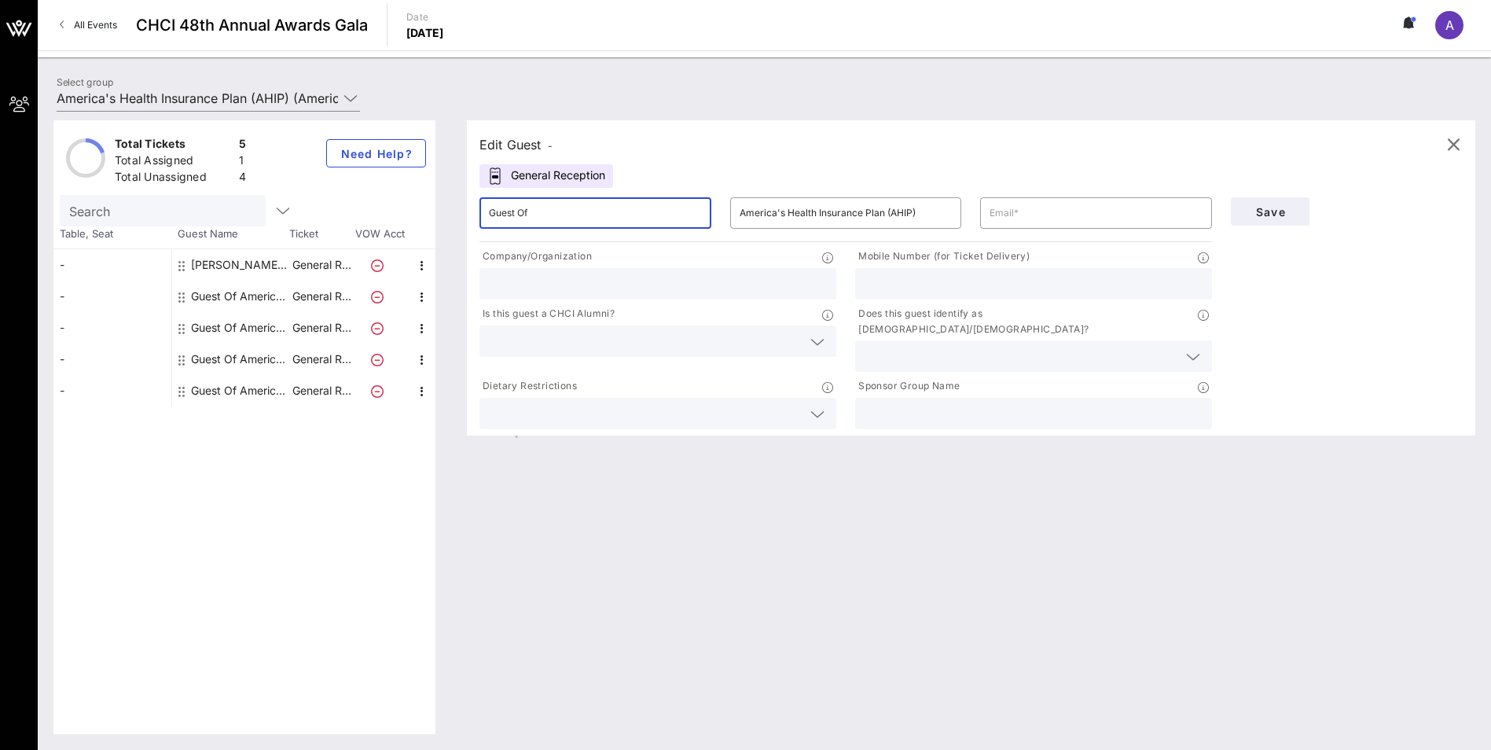
drag, startPoint x: 552, startPoint y: 206, endPoint x: 451, endPoint y: 191, distance: 101.7
click at [452, 191] on div "Edit Guest - General Reception ​ Guest Of ​ America's Health Insurance Plan (AH…" at bounding box center [963, 427] width 1024 height 614
type input "[PERSON_NAME]"
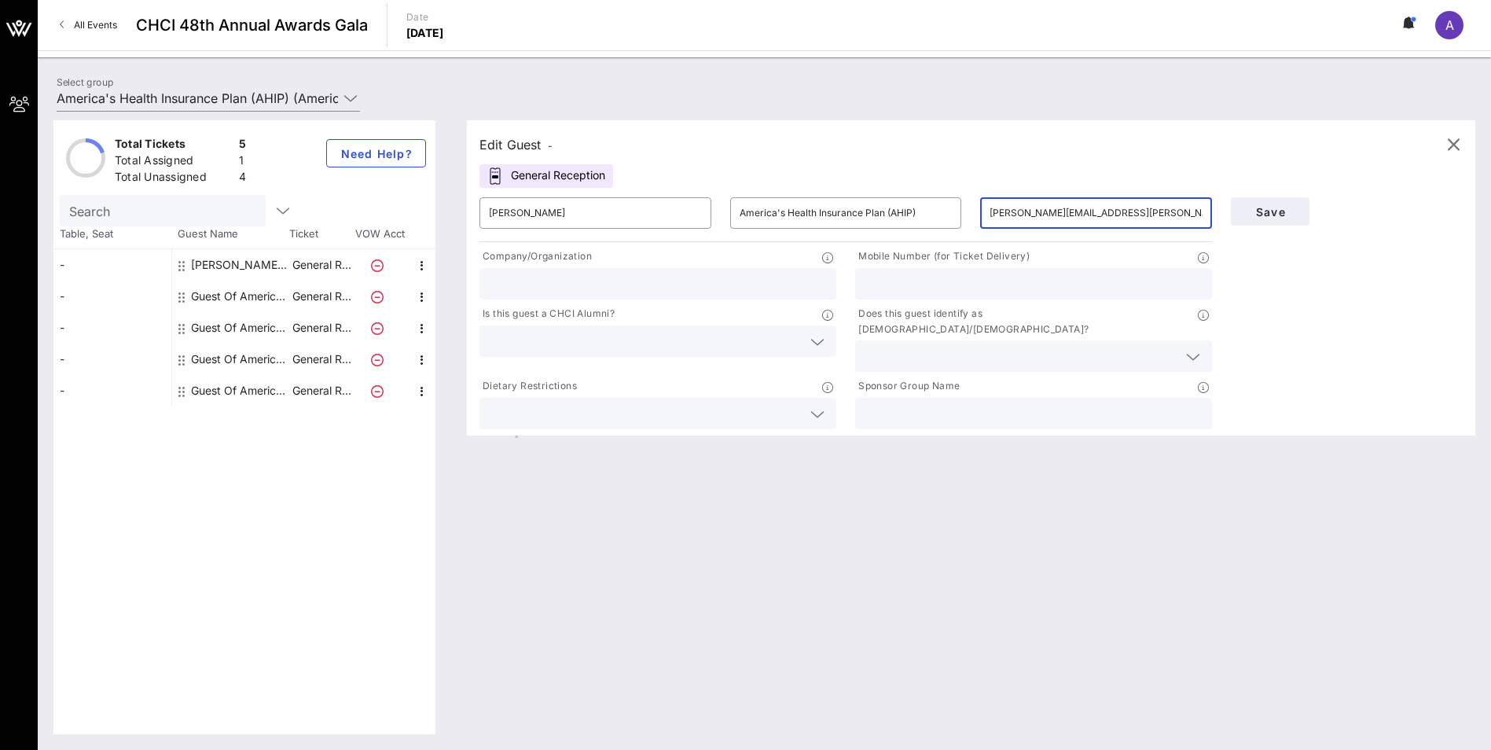
type input "[PERSON_NAME][EMAIL_ADDRESS][PERSON_NAME][DOMAIN_NAME]"
click at [644, 283] on input "text" at bounding box center [658, 283] width 338 height 20
type input "CareSource"
click at [944, 283] on input "text" at bounding box center [1034, 283] width 338 height 20
type input "[PHONE_NUMBER]"
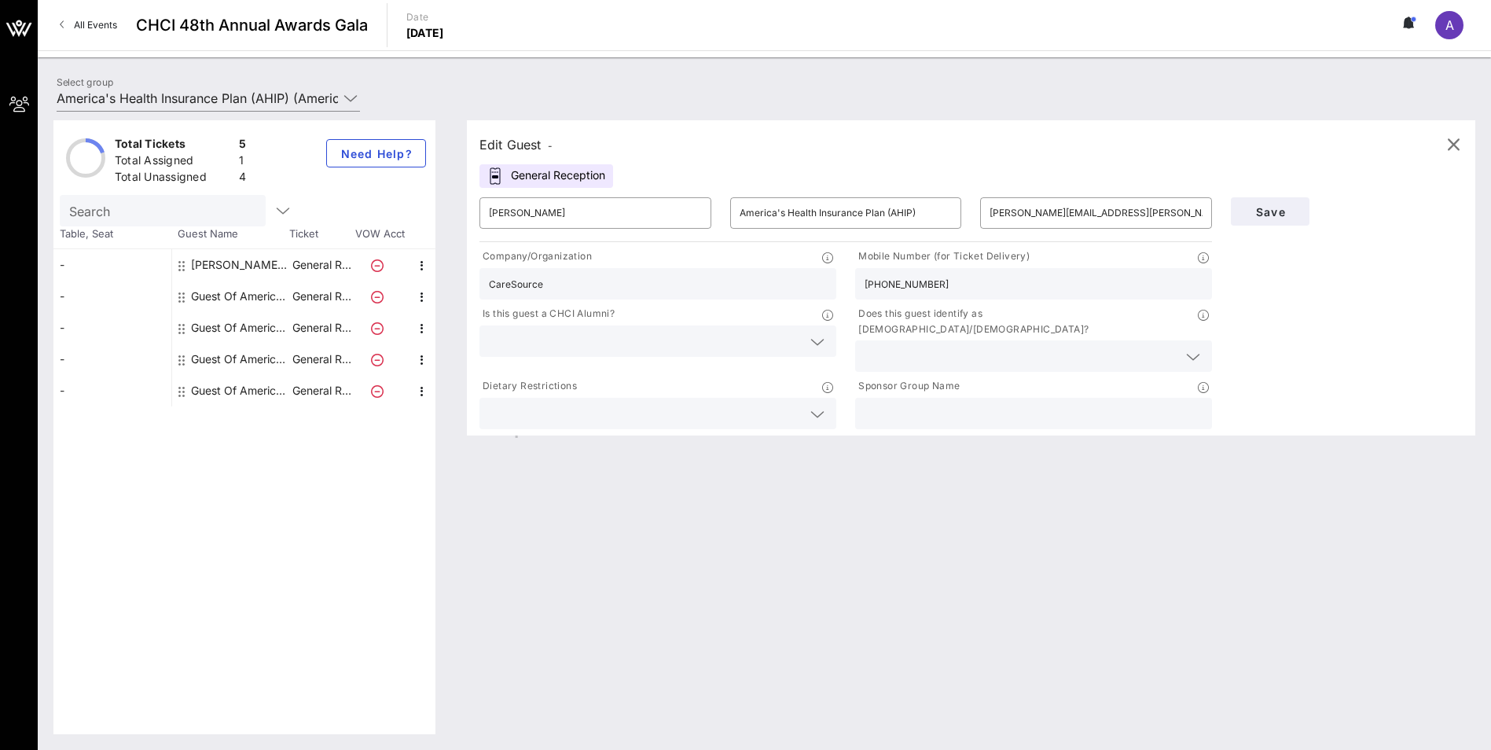
click at [556, 348] on input "text" at bounding box center [645, 341] width 313 height 20
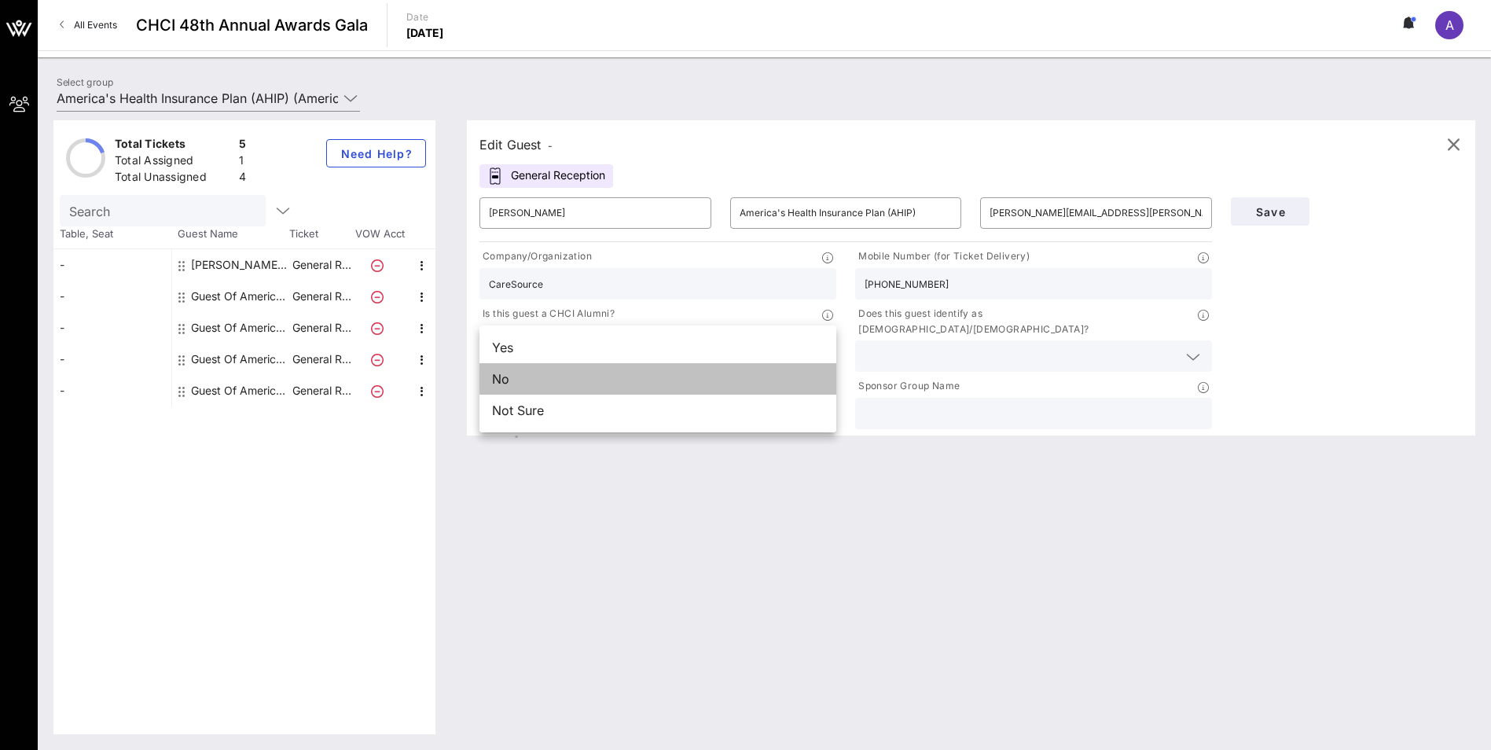
click at [545, 389] on div "No" at bounding box center [657, 378] width 357 height 31
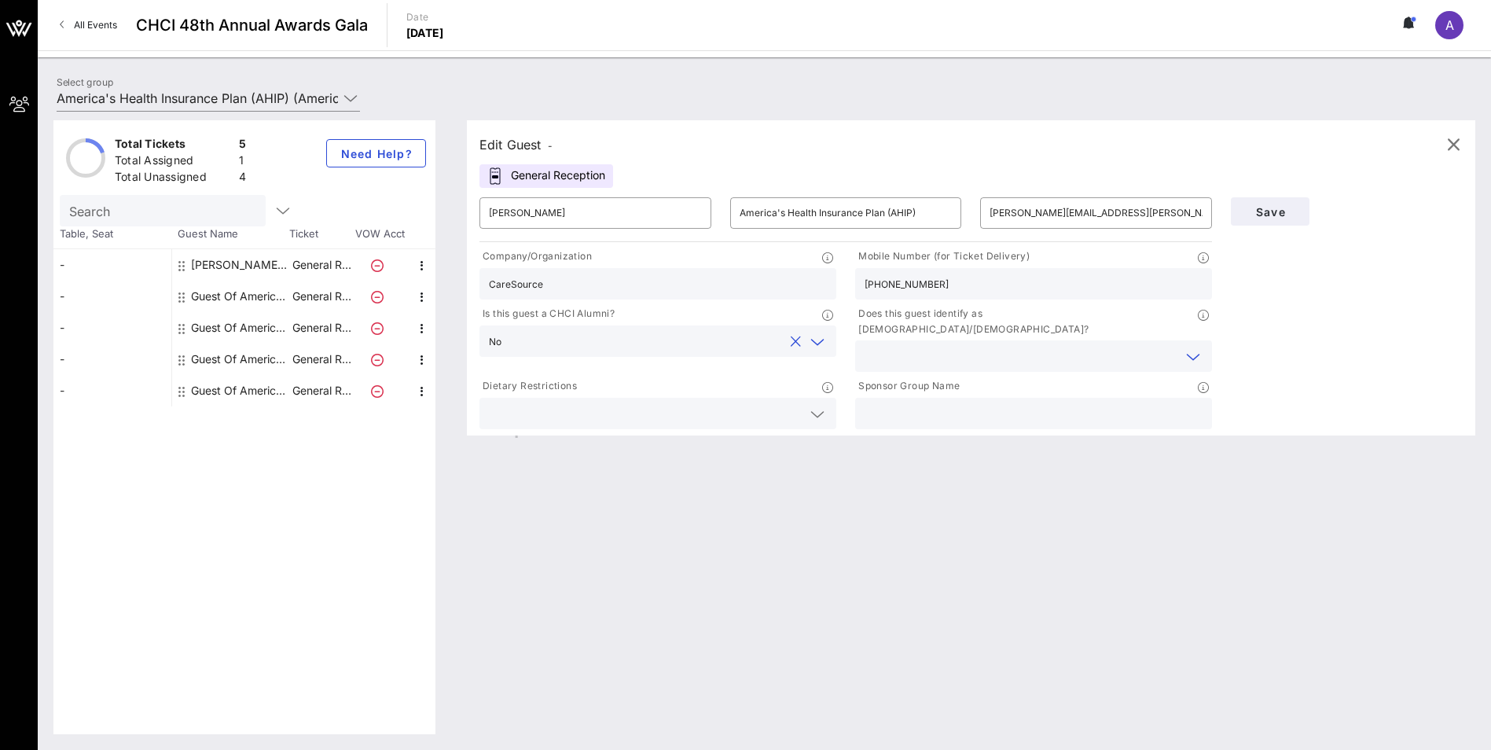
click at [901, 346] on input "text" at bounding box center [1021, 356] width 313 height 20
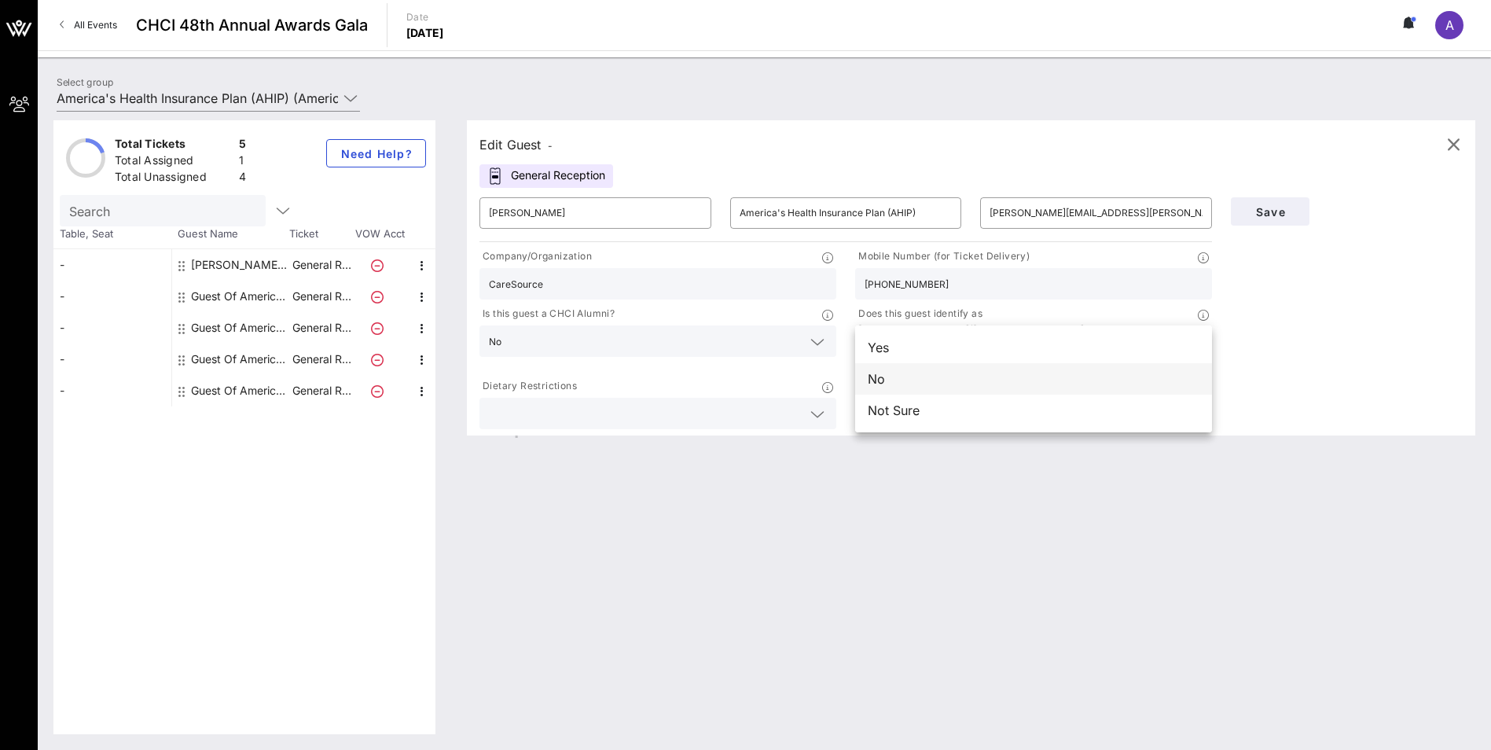
click at [903, 379] on div "No" at bounding box center [1033, 378] width 357 height 31
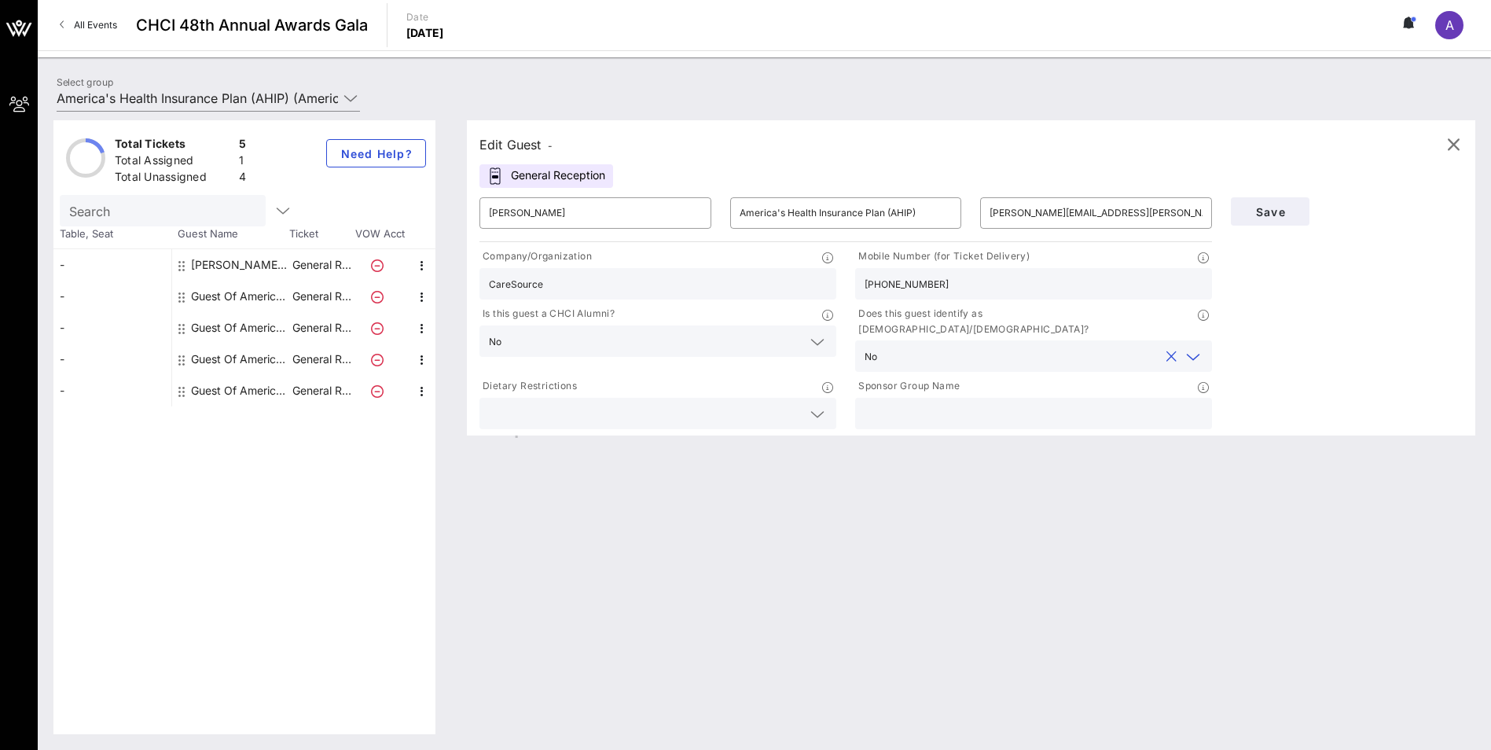
click at [685, 403] on input "text" at bounding box center [645, 413] width 313 height 20
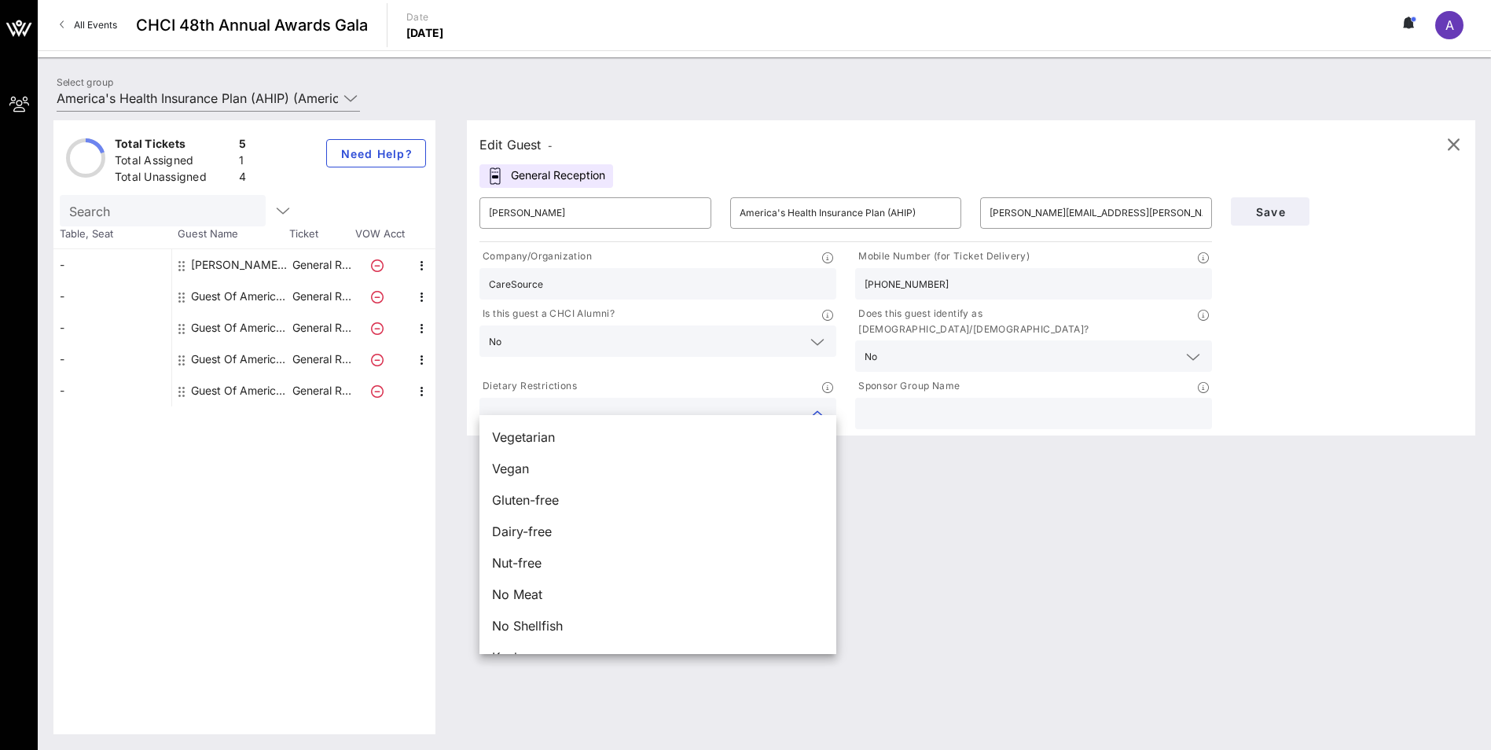
click at [953, 407] on input "text" at bounding box center [1034, 413] width 338 height 20
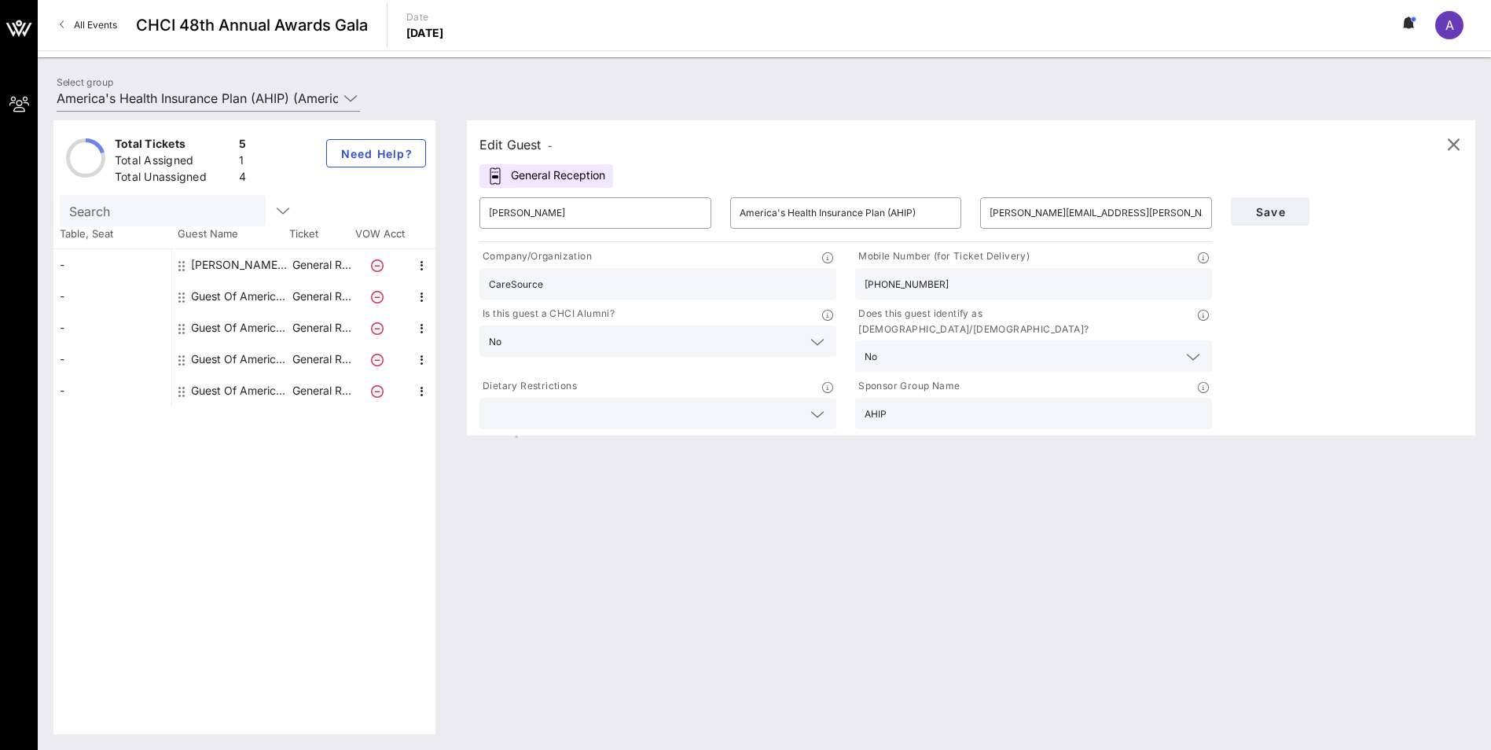
type input "AHIP"
click at [1155, 474] on div "Edit Guest - General Reception ​ [PERSON_NAME] ​ America's Health Insurance Pla…" at bounding box center [963, 427] width 1024 height 614
click at [1255, 215] on span "Save" at bounding box center [1269, 211] width 53 height 13
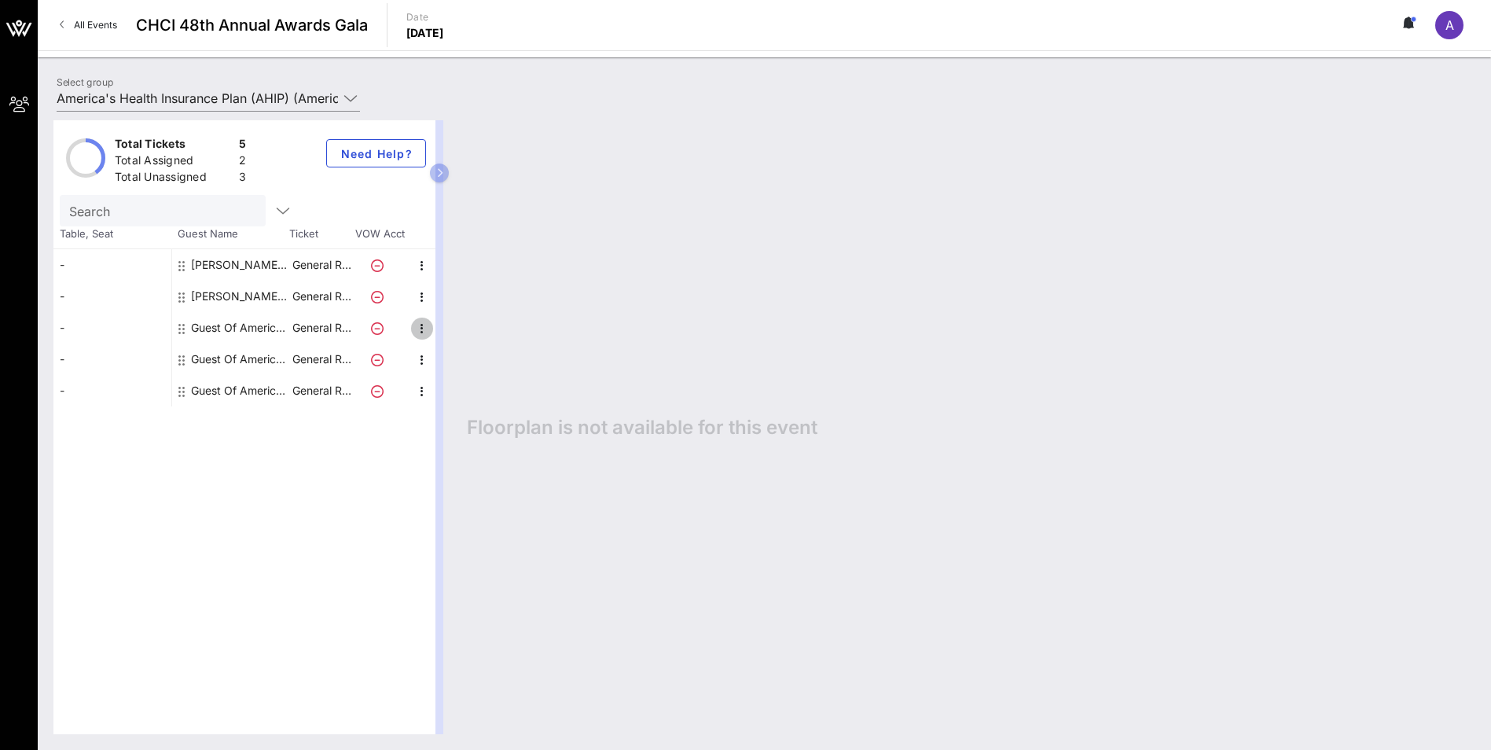
click at [424, 329] on icon "button" at bounding box center [422, 328] width 19 height 19
click at [443, 333] on div "Edit" at bounding box center [461, 333] width 57 height 31
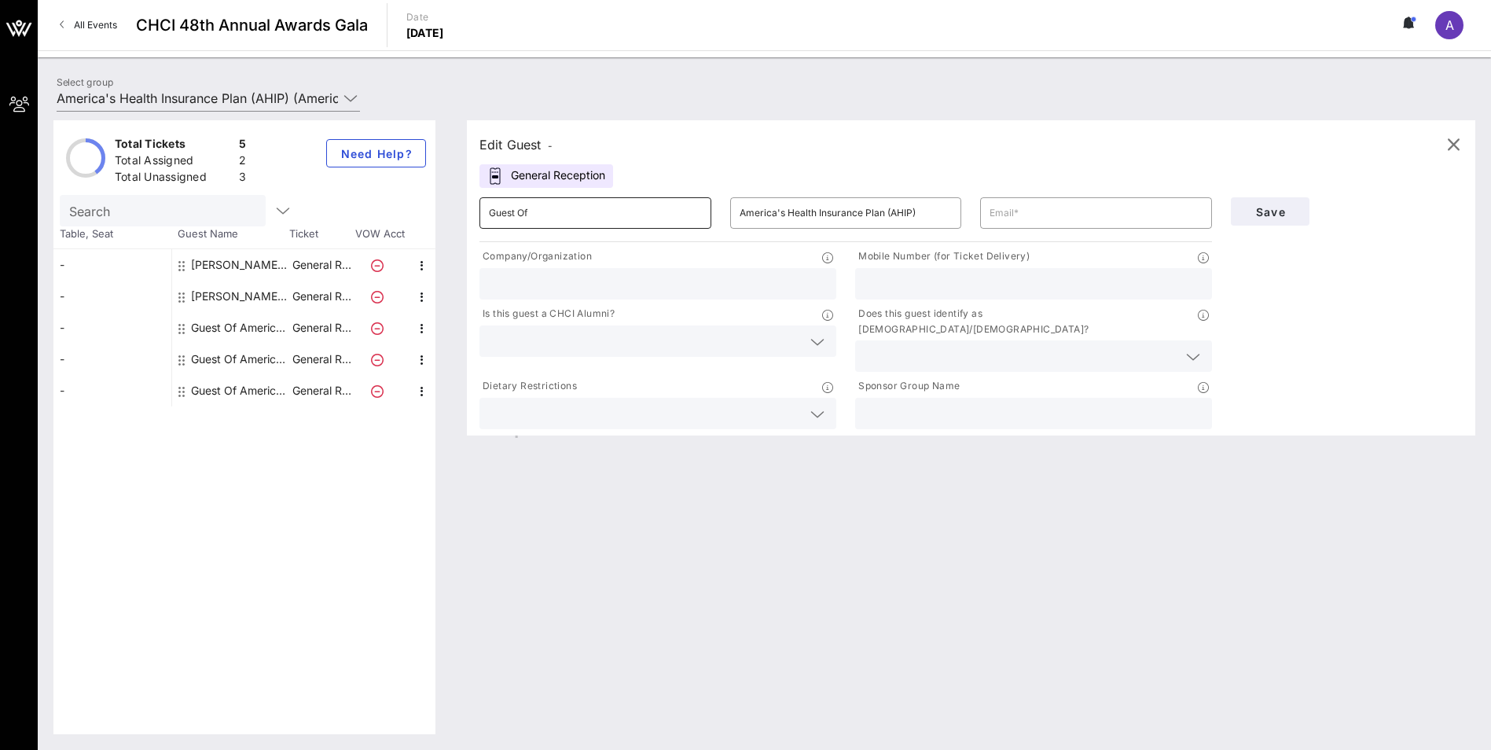
click at [565, 206] on input "Guest Of" at bounding box center [595, 212] width 213 height 25
drag, startPoint x: 561, startPoint y: 214, endPoint x: 470, endPoint y: 206, distance: 91.5
click at [471, 206] on div "​ Guest Of" at bounding box center [595, 213] width 251 height 50
type input "[PERSON_NAME]"
type input "[EMAIL_ADDRESS][DOMAIN_NAME]"
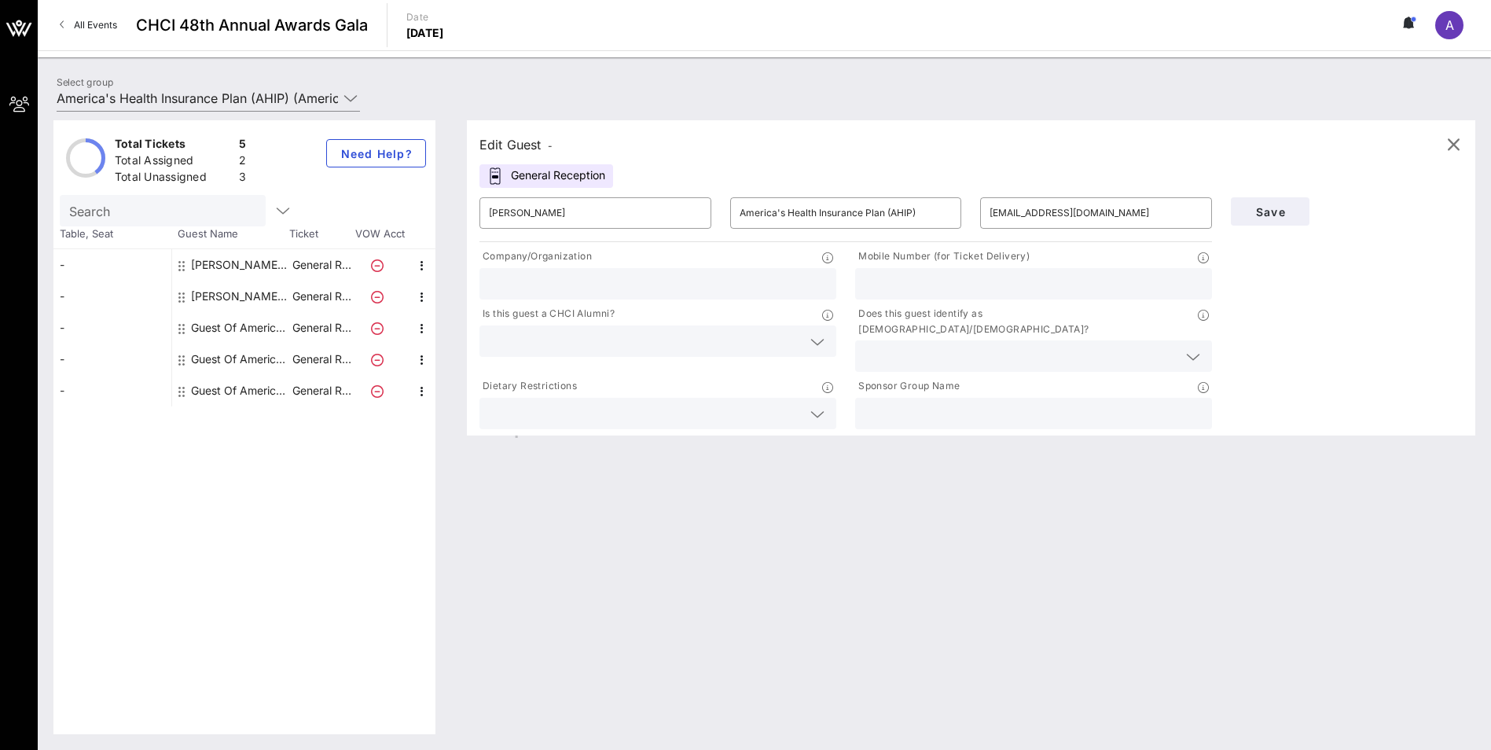
click at [643, 285] on input "text" at bounding box center [658, 283] width 338 height 20
type input "IBX"
click at [923, 294] on div at bounding box center [1034, 283] width 338 height 31
click at [688, 335] on input "text" at bounding box center [645, 341] width 313 height 20
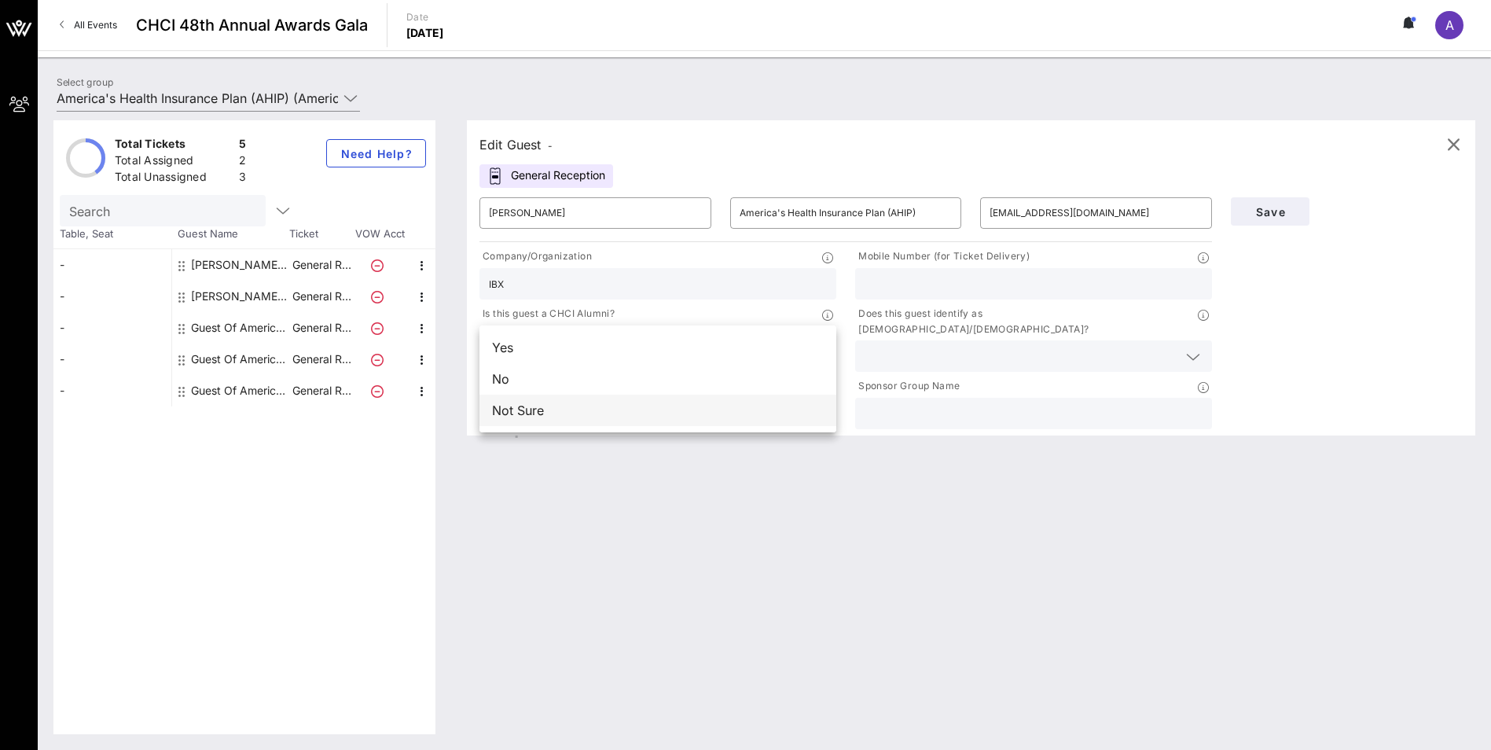
click at [592, 401] on div "Not Sure" at bounding box center [657, 410] width 357 height 31
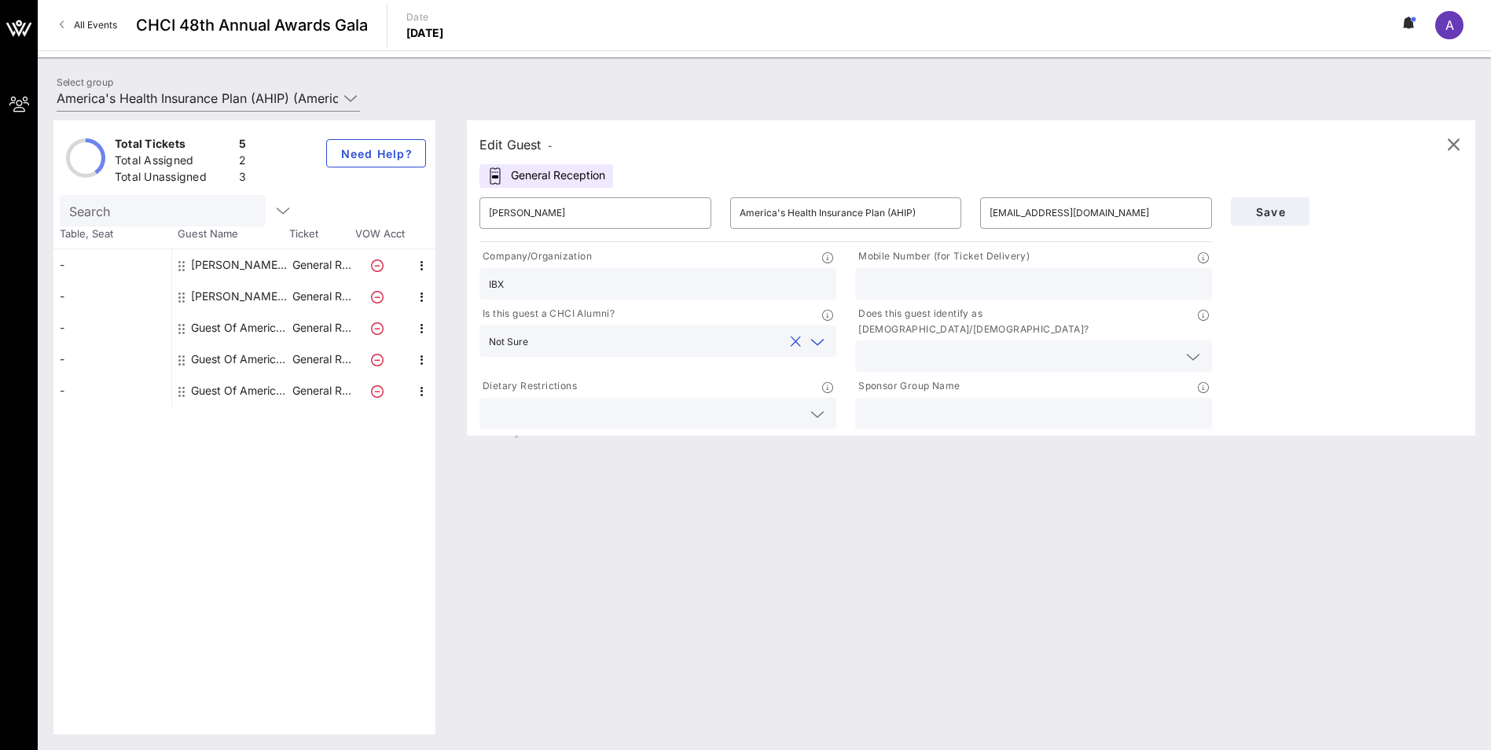
click at [891, 346] on input "text" at bounding box center [1021, 356] width 313 height 20
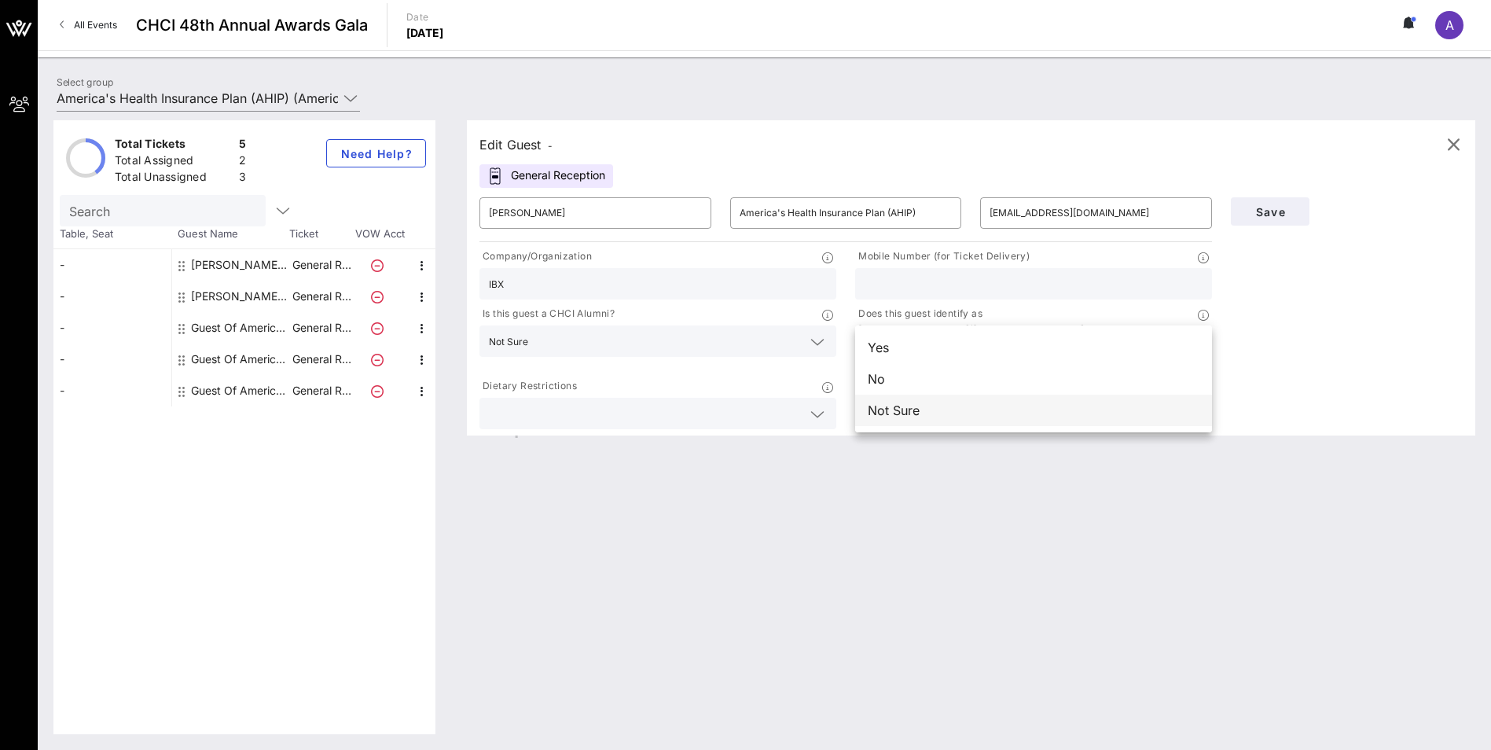
click at [894, 408] on div "Not Sure" at bounding box center [1033, 410] width 357 height 31
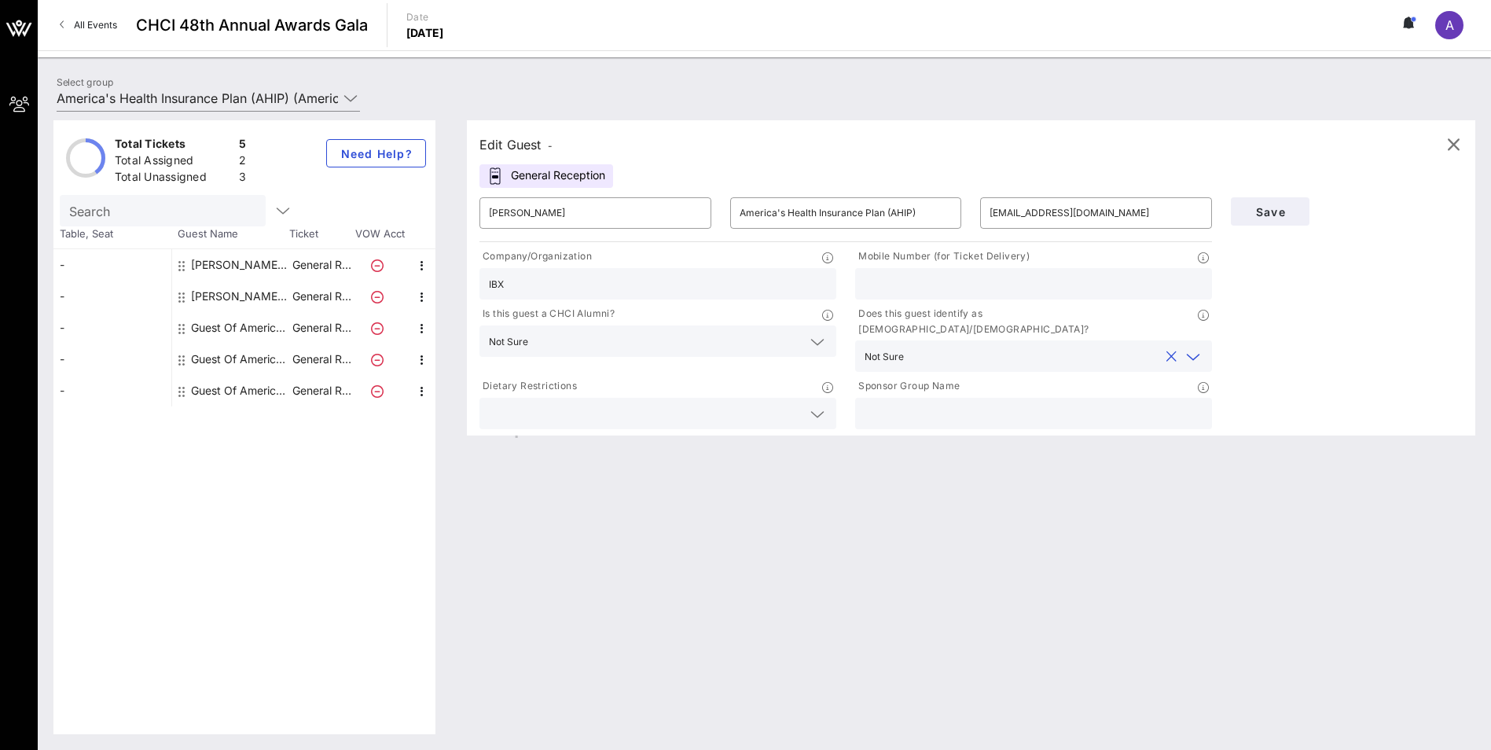
click at [896, 403] on input "text" at bounding box center [1034, 413] width 338 height 20
drag, startPoint x: 947, startPoint y: 393, endPoint x: 825, endPoint y: 369, distance: 124.2
type input "AHIP"
drag, startPoint x: 825, startPoint y: 369, endPoint x: 731, endPoint y: 479, distance: 144.9
click at [702, 501] on div "Edit Guest - General Reception ​ [PERSON_NAME] Hammer ​ America's Health Insura…" at bounding box center [963, 427] width 1024 height 614
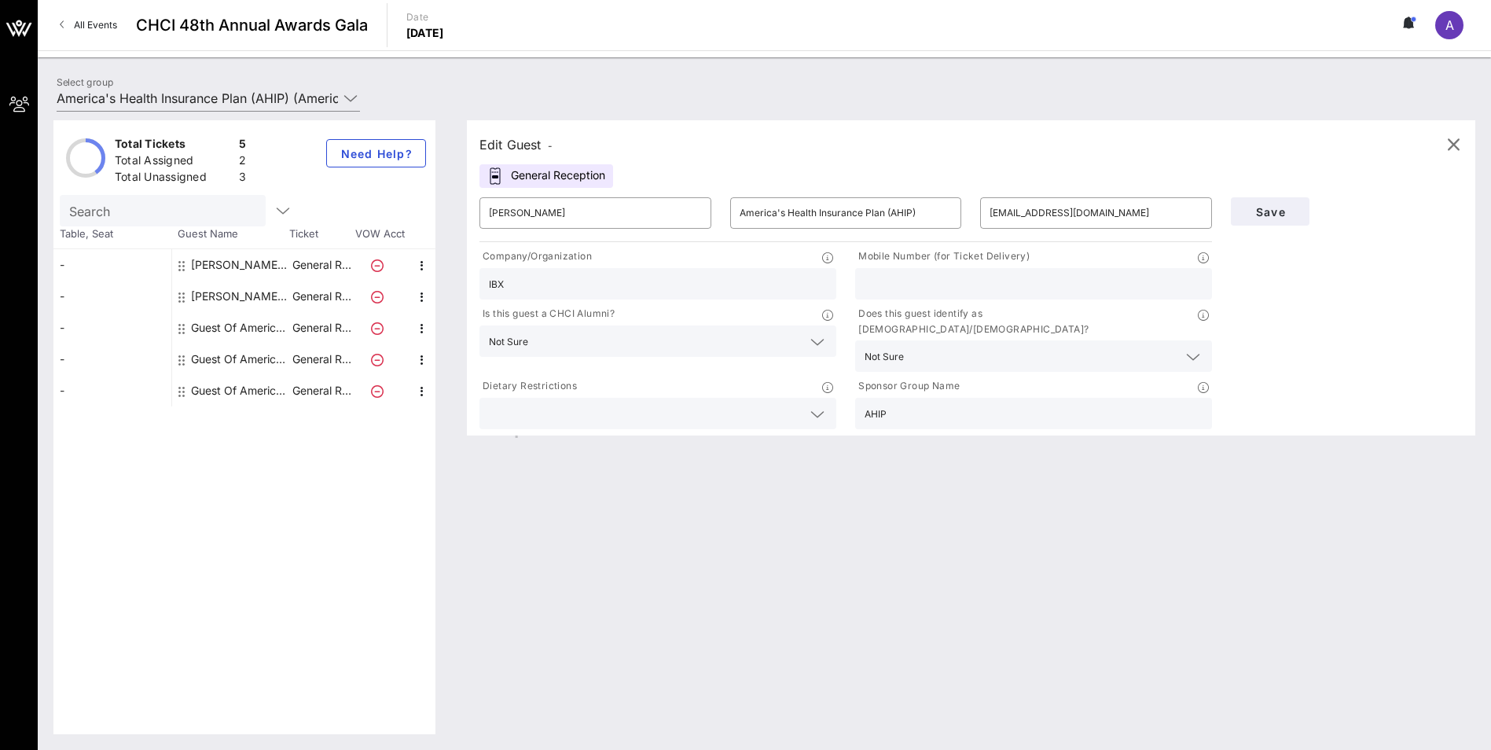
click at [986, 299] on div "Mobile Number (for Ticket Delivery)" at bounding box center [1034, 273] width 376 height 57
click at [1247, 206] on span "Save" at bounding box center [1269, 211] width 53 height 13
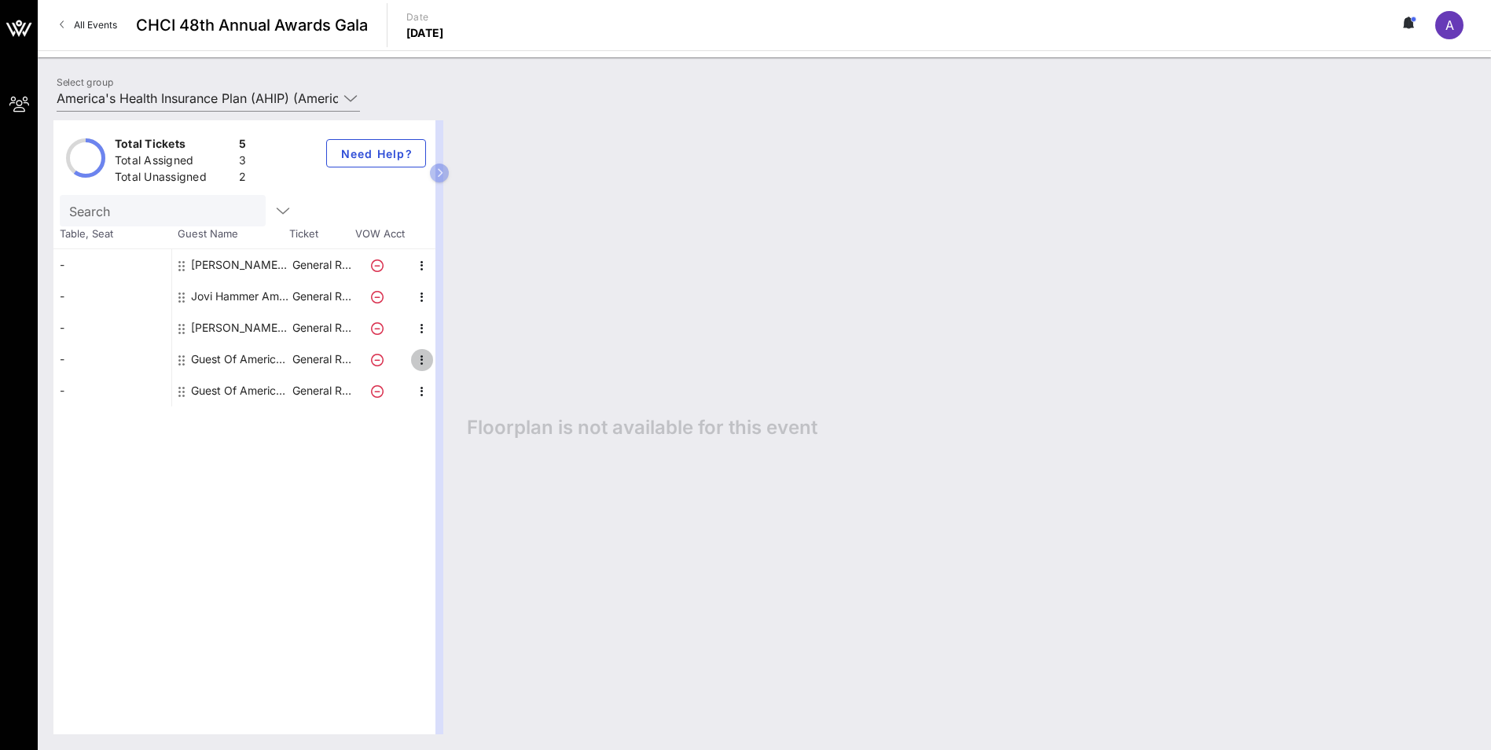
click at [415, 360] on icon "button" at bounding box center [422, 360] width 19 height 19
click at [465, 363] on div "Edit" at bounding box center [461, 364] width 31 height 13
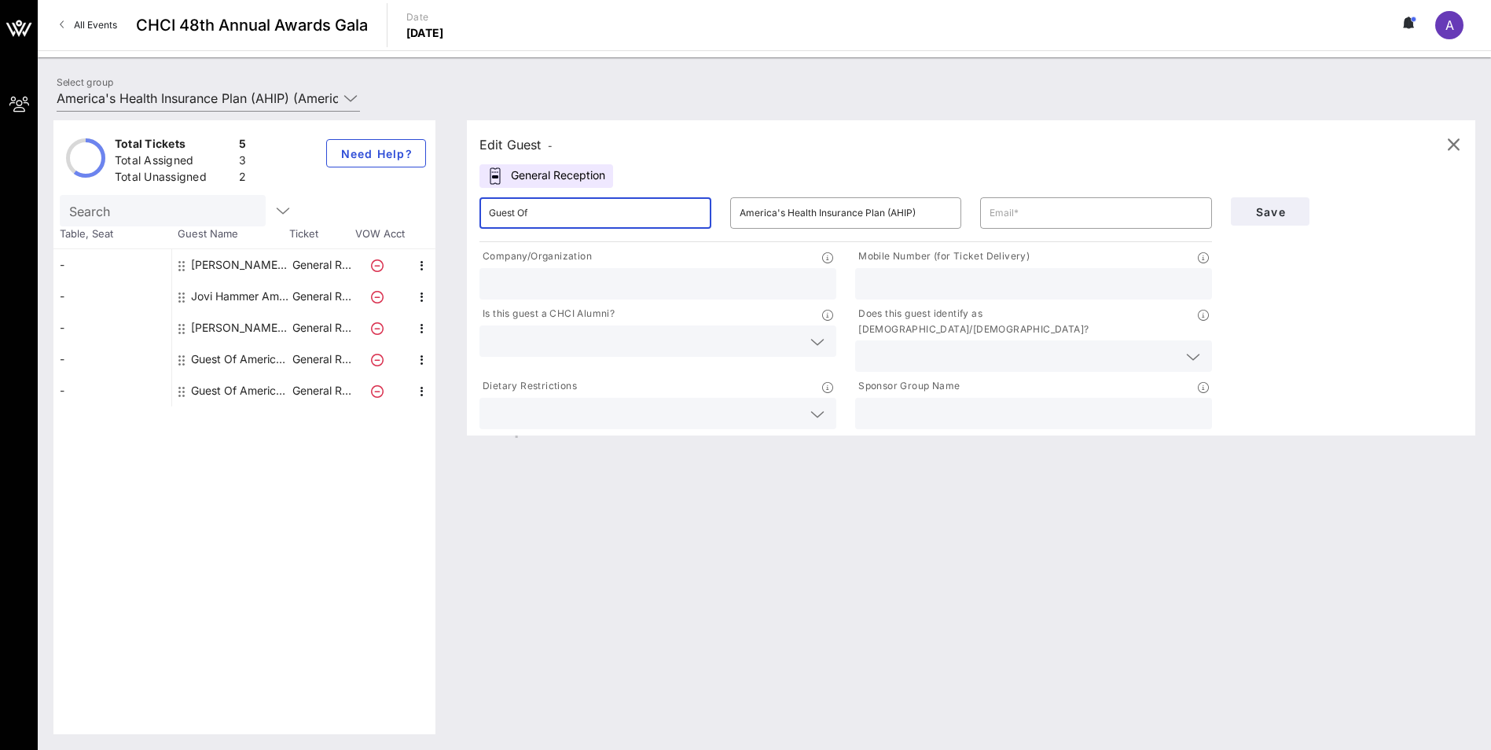
drag, startPoint x: 573, startPoint y: 218, endPoint x: 415, endPoint y: 213, distance: 158.1
click at [415, 213] on div "Total Tickets 5 Total Assigned 3 Total Unassigned 2 Need Help? Search Table, Se…" at bounding box center [764, 427] width 1422 height 614
type input "[PERSON_NAME]"
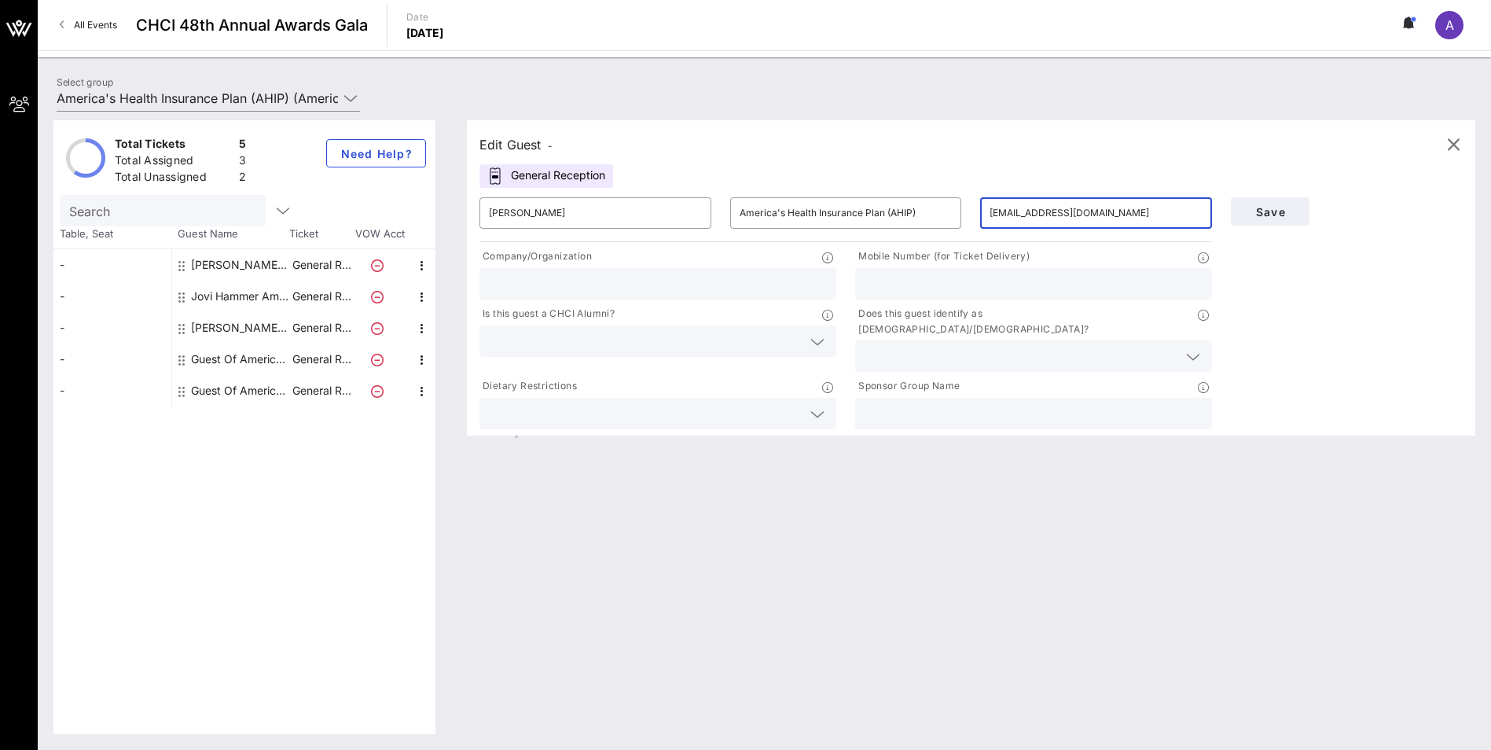
type input "[EMAIL_ADDRESS][DOMAIN_NAME]"
click at [516, 297] on div at bounding box center [658, 283] width 338 height 31
type input "AHIP"
click at [925, 286] on input "text" at bounding box center [1034, 283] width 338 height 20
paste input "[PHONE_NUMBER]"
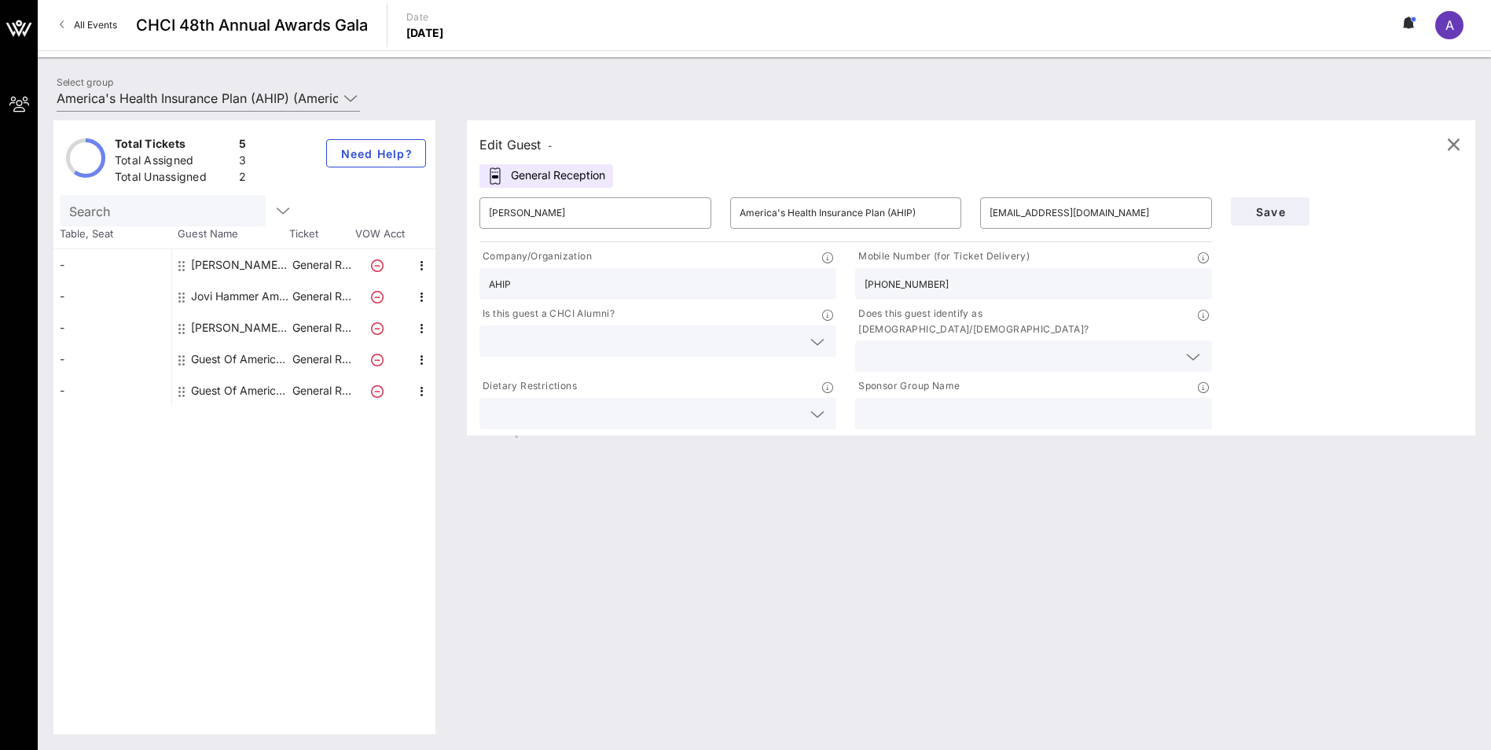
type input "[PHONE_NUMBER]"
click at [894, 552] on div "Edit Guest - General Reception ​ [PERSON_NAME] ​ America's Health Insurance Pla…" at bounding box center [963, 427] width 1024 height 614
click at [940, 346] on input "text" at bounding box center [1021, 356] width 313 height 20
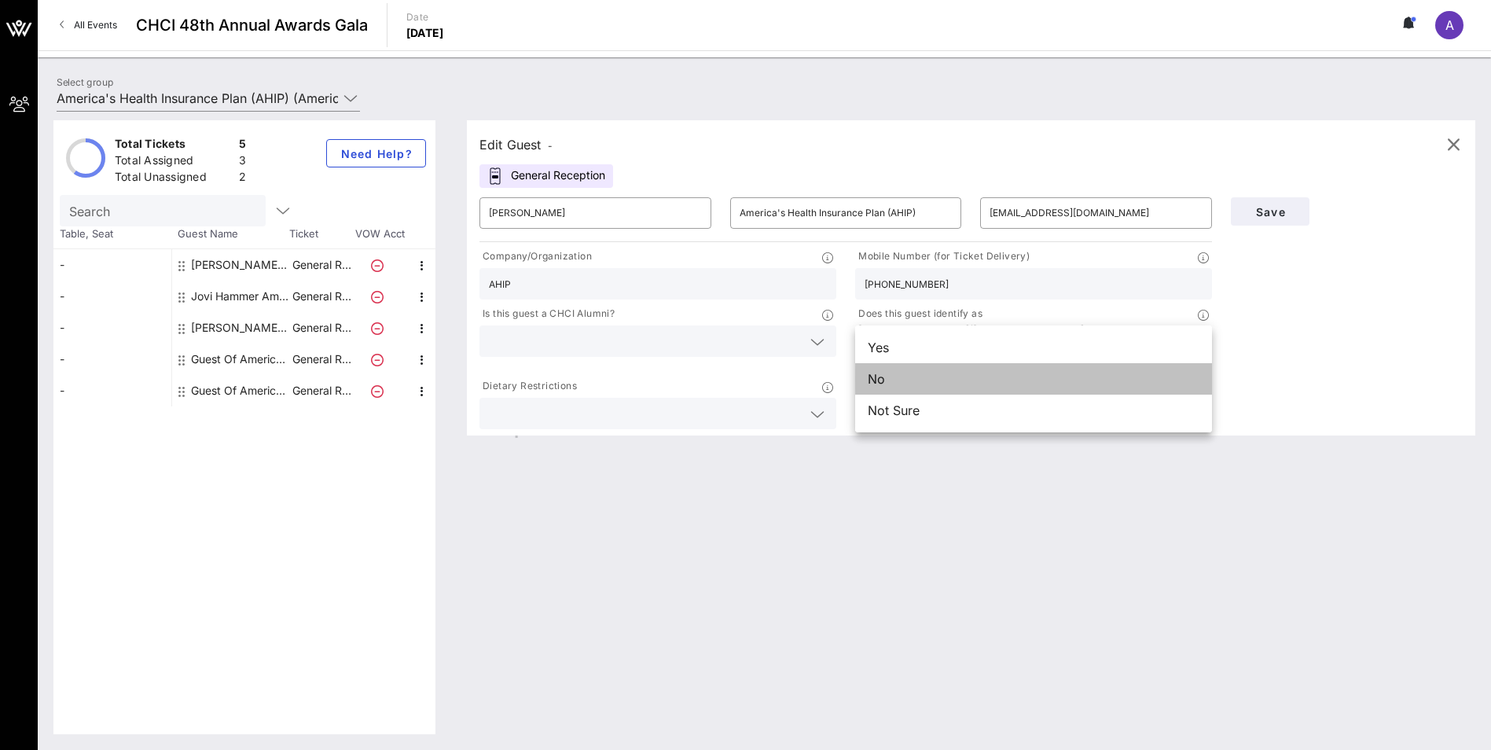
click at [898, 387] on div "No" at bounding box center [1033, 378] width 357 height 31
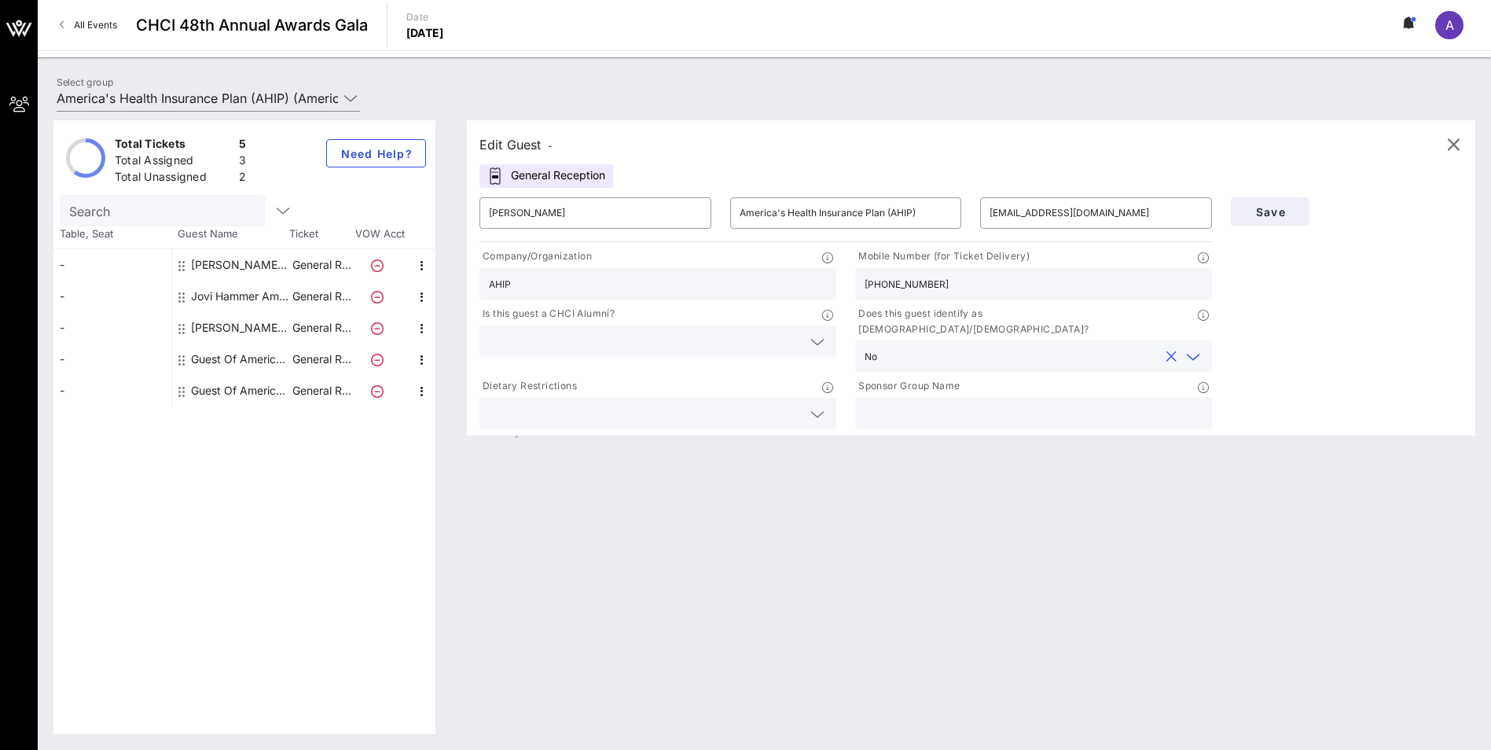
click at [592, 343] on input "text" at bounding box center [645, 341] width 313 height 20
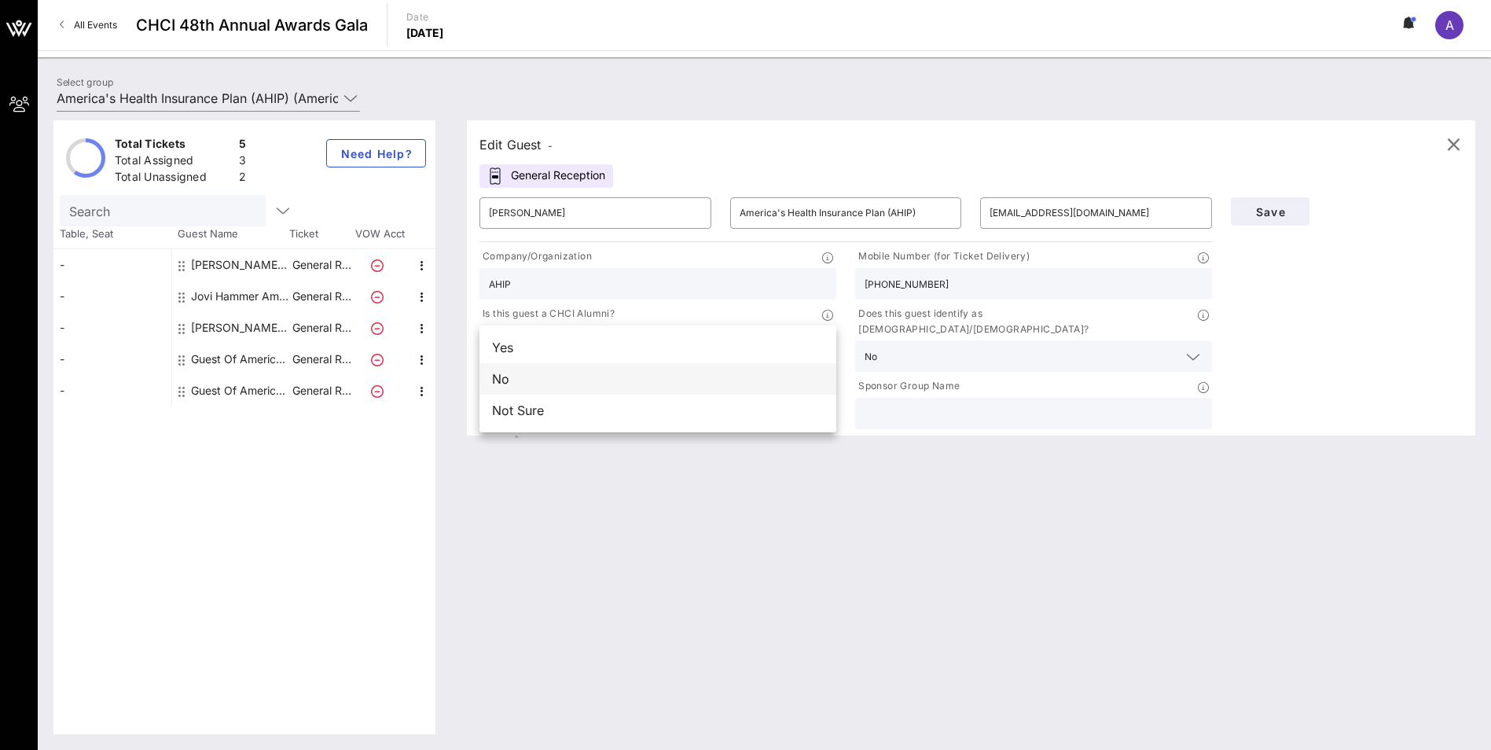
click at [576, 382] on div "No" at bounding box center [657, 378] width 357 height 31
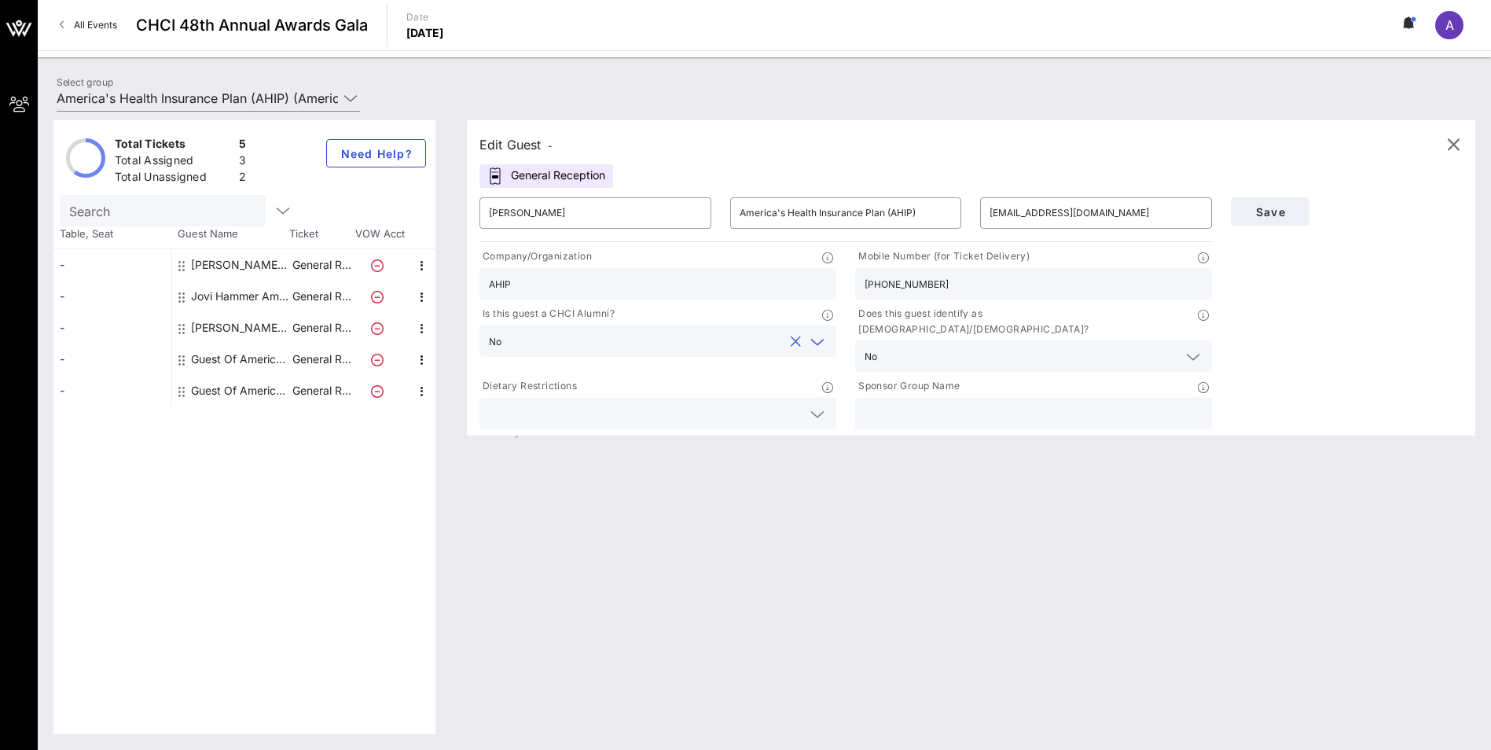
click at [916, 403] on input "text" at bounding box center [1034, 413] width 338 height 20
type input "AHIP"
click at [1279, 213] on span "Save" at bounding box center [1269, 211] width 53 height 13
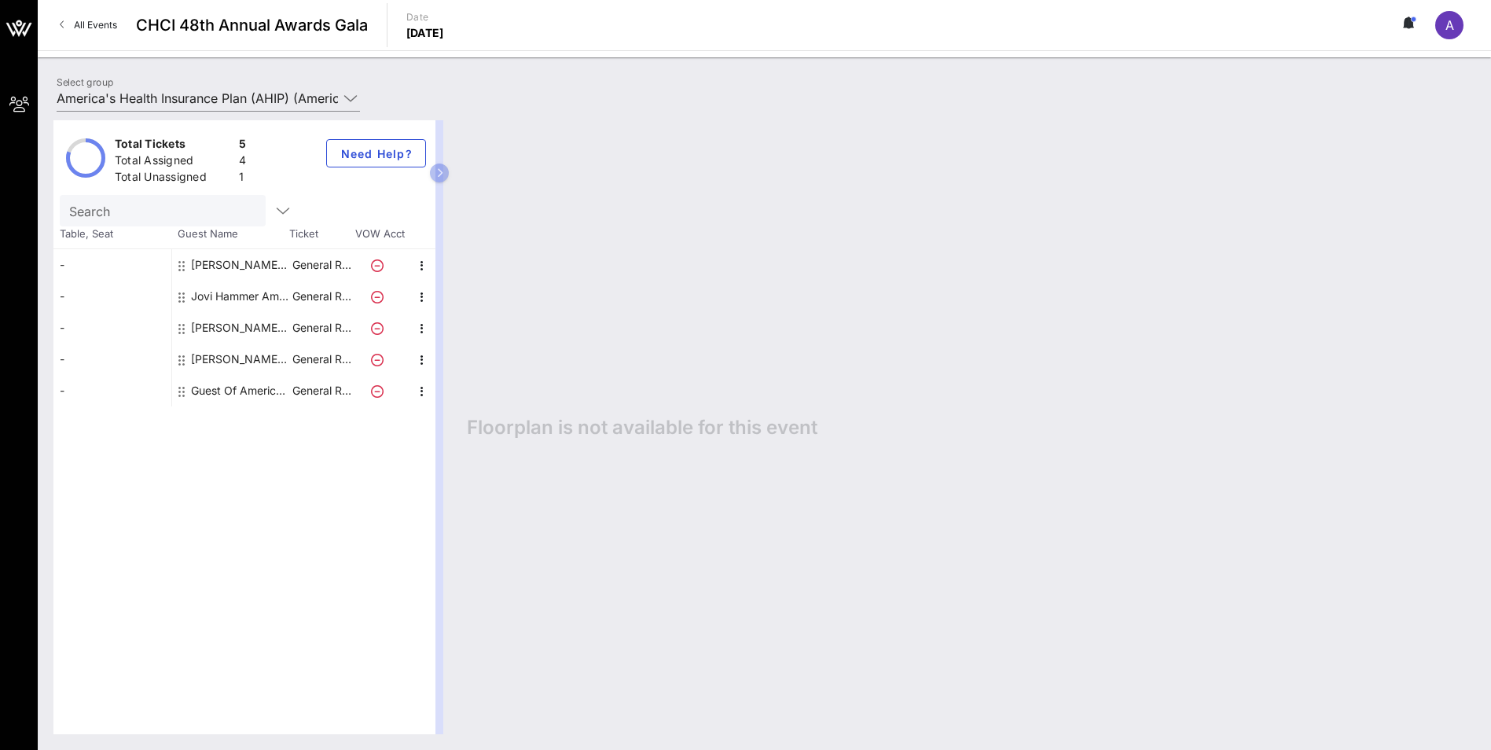
click at [199, 588] on div "Total Tickets 5 Total Assigned 4 Total Unassigned 1 Need Help? Search Table, Se…" at bounding box center [244, 427] width 382 height 614
